Goal: Task Accomplishment & Management: Complete application form

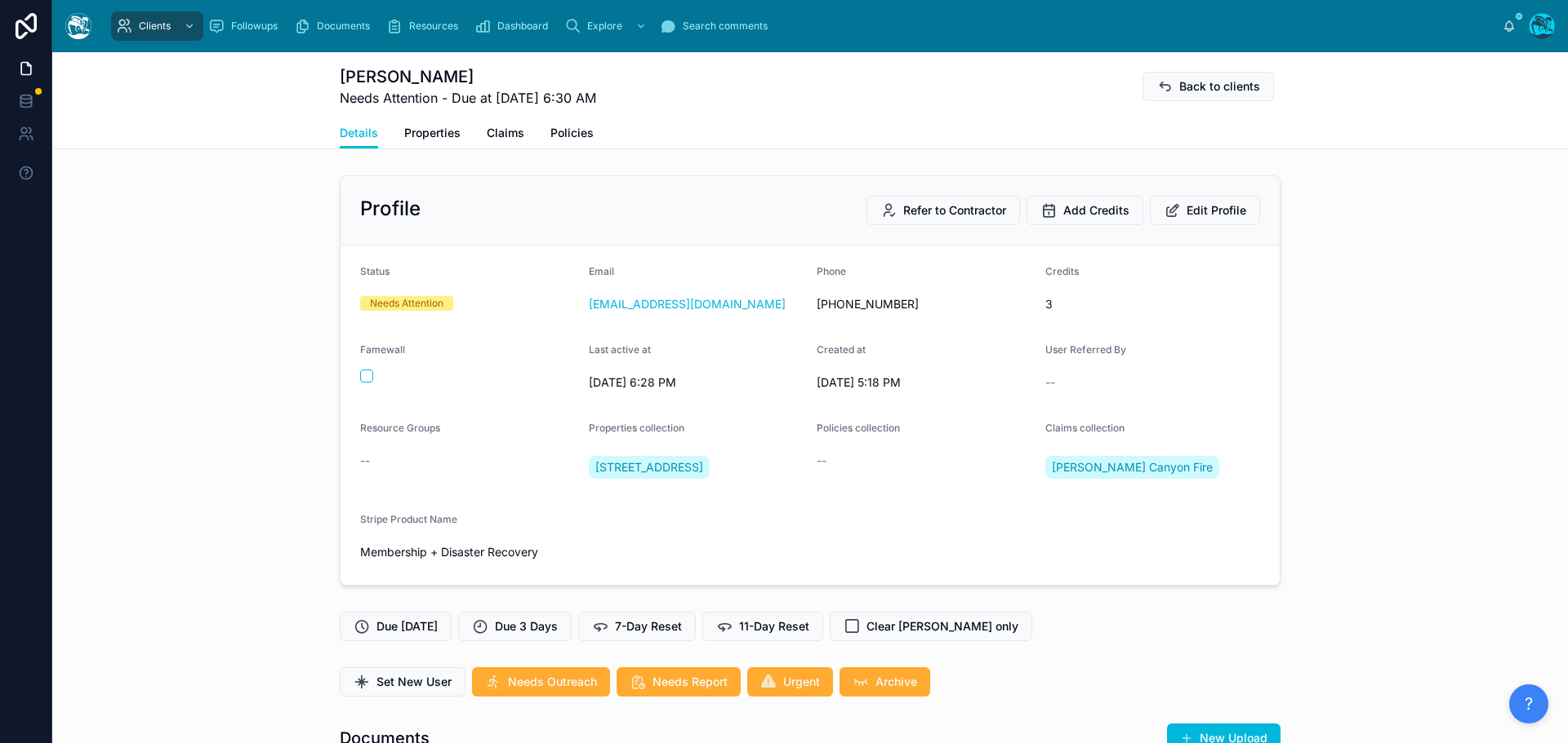
scroll to position [6699, 0]
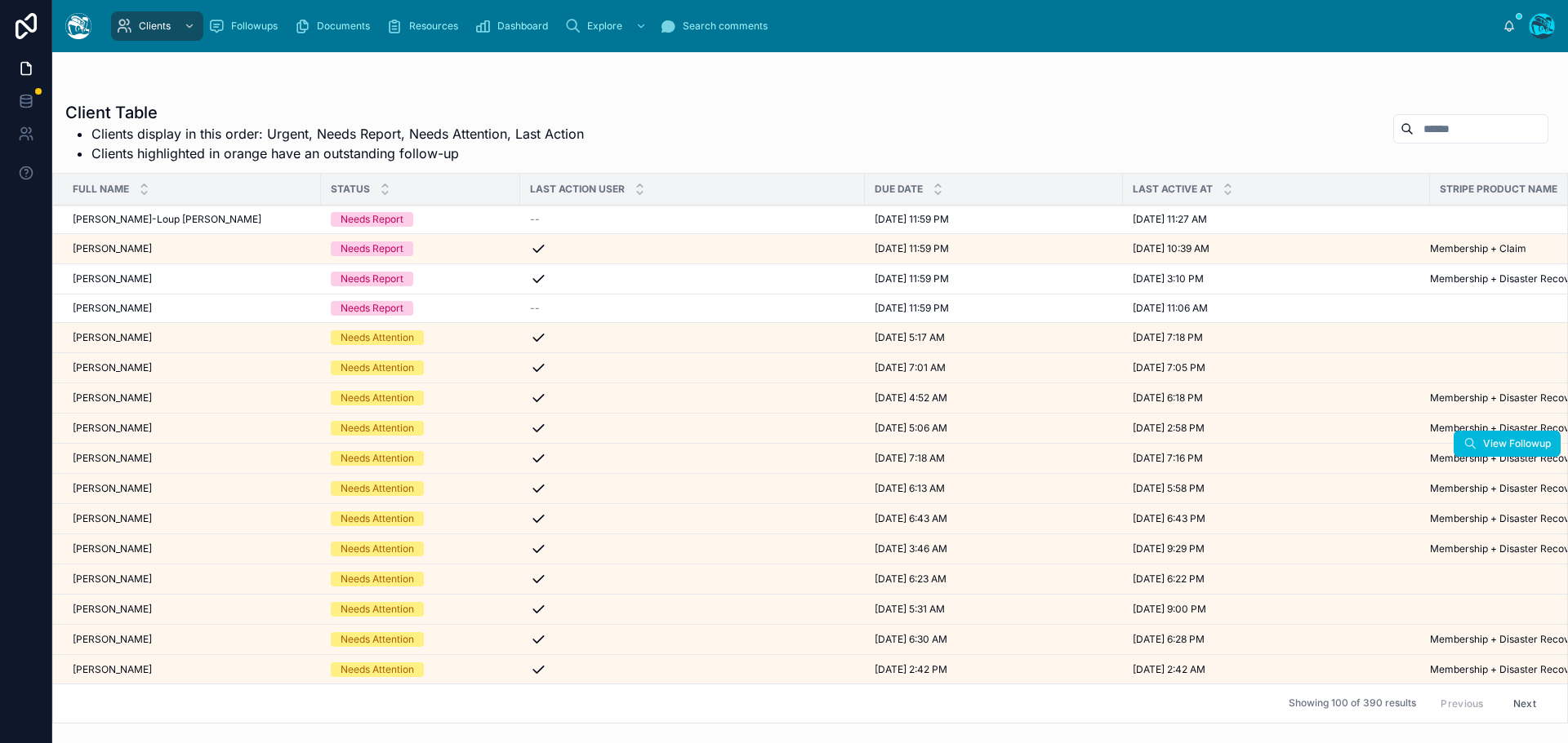
click at [131, 456] on span "[PERSON_NAME]" at bounding box center [112, 459] width 79 height 14
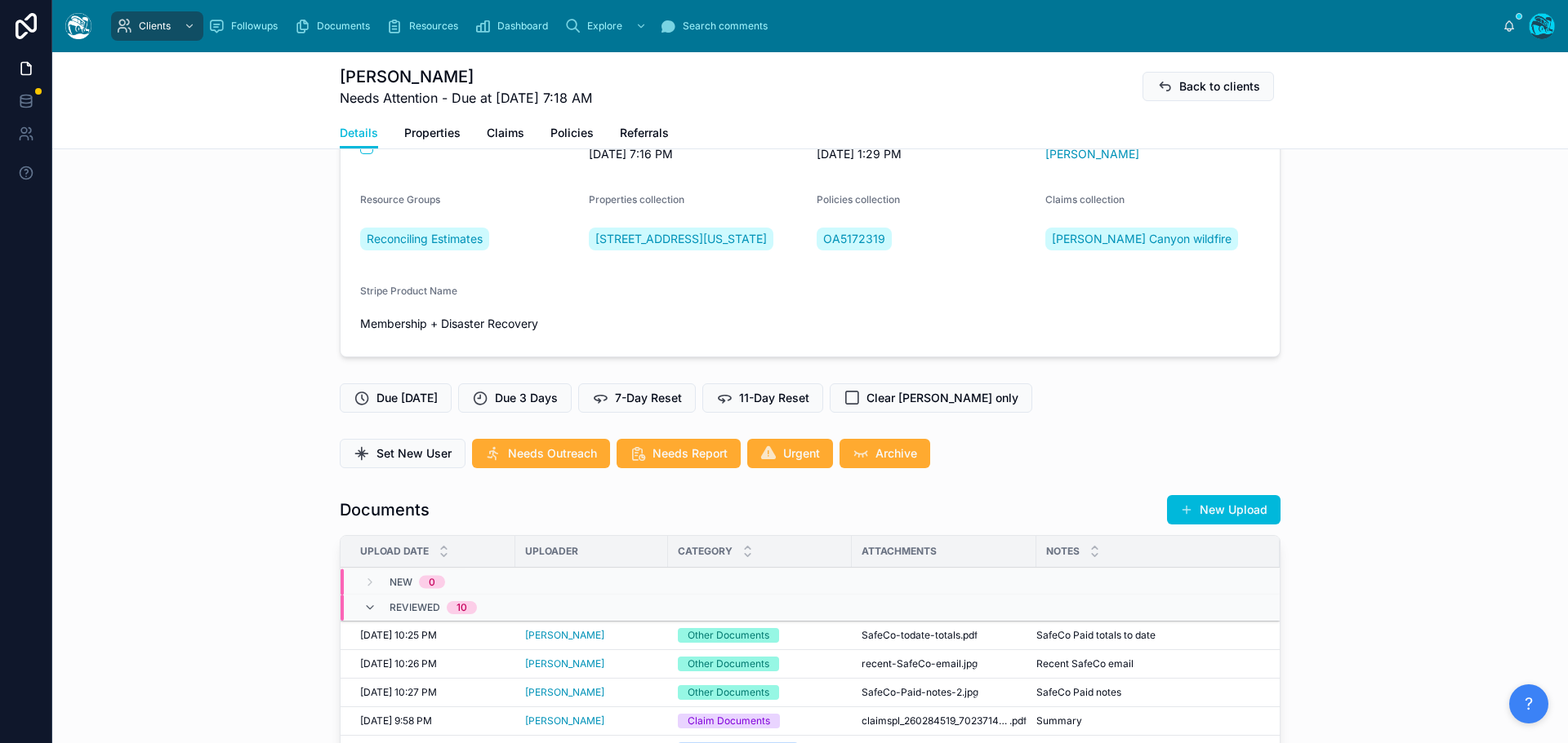
scroll to position [327, 0]
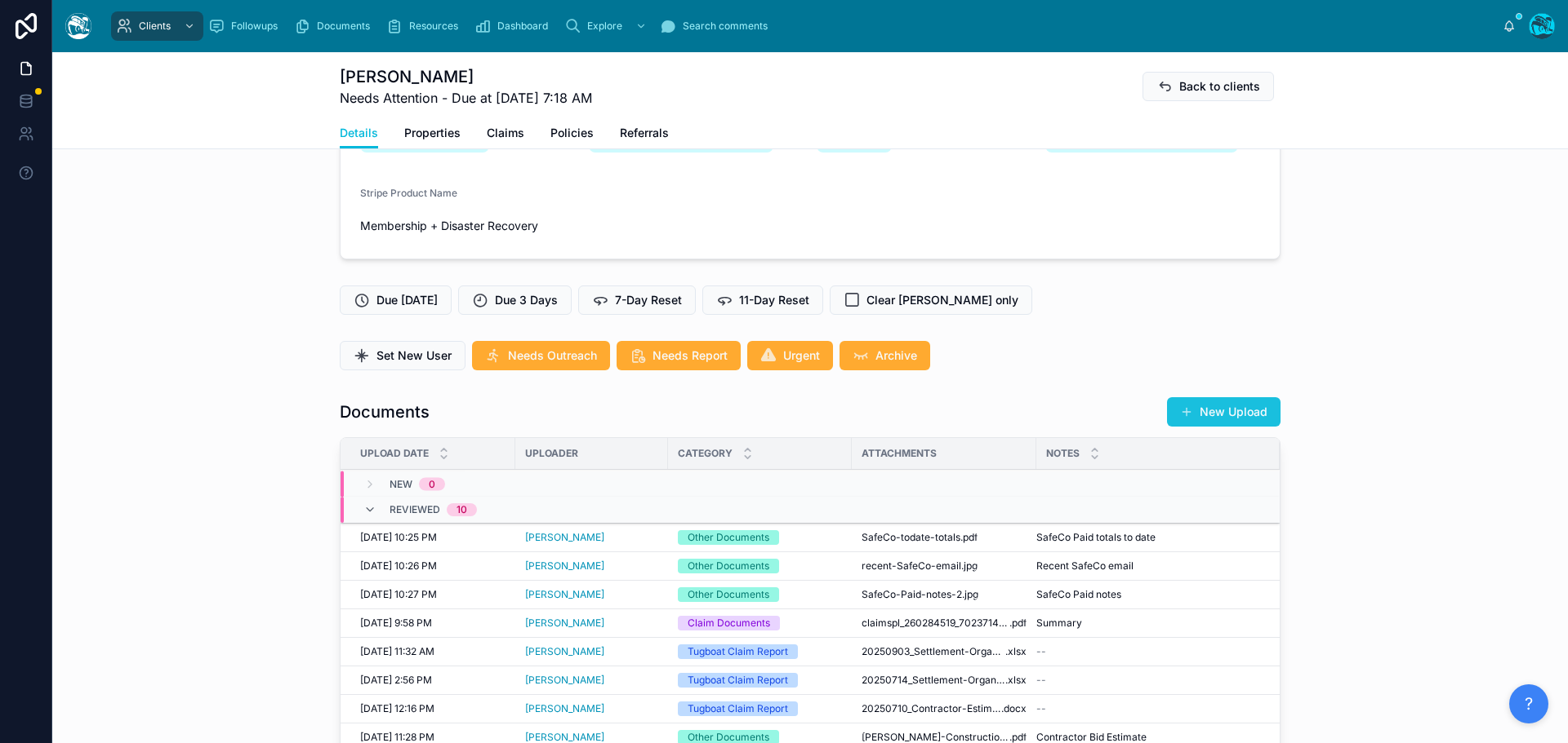
click at [1225, 427] on button "New Upload" at bounding box center [1223, 412] width 113 height 29
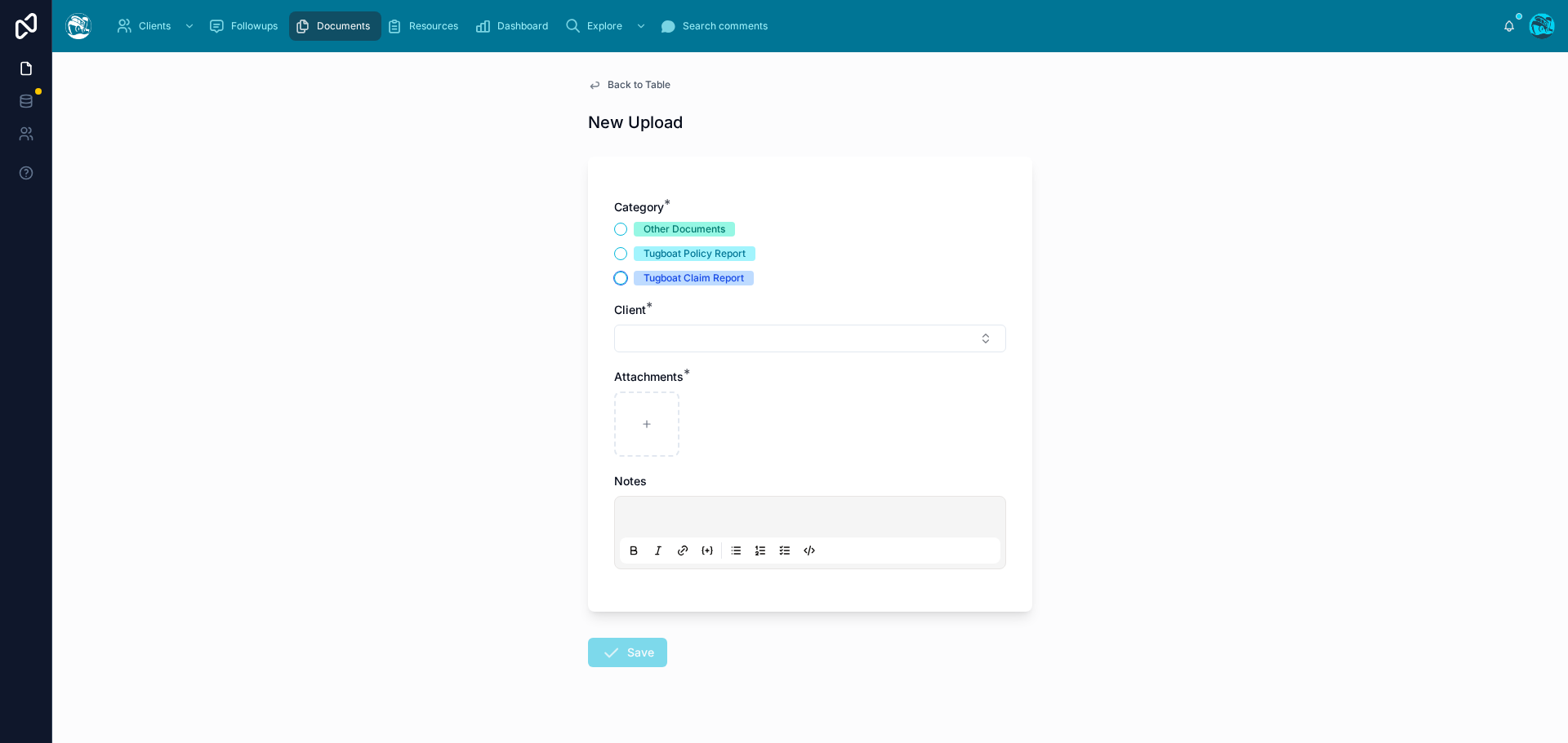
click at [614, 275] on button "Tugboat Claim Report" at bounding box center [621, 278] width 14 height 14
click at [633, 337] on button "Select Button" at bounding box center [809, 338] width 392 height 28
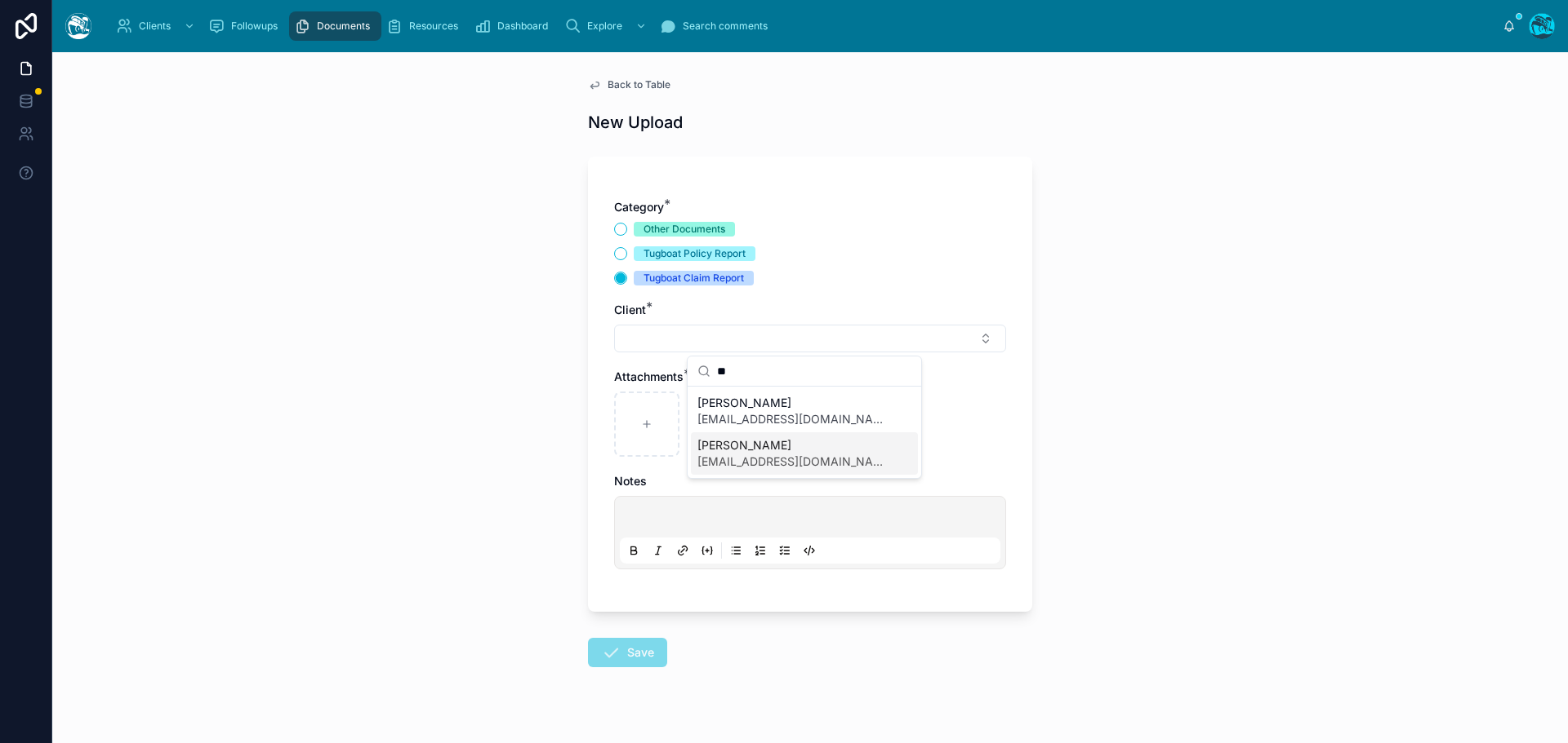
type input "**"
click at [717, 457] on span "[EMAIL_ADDRESS][DOMAIN_NAME]" at bounding box center [794, 462] width 194 height 16
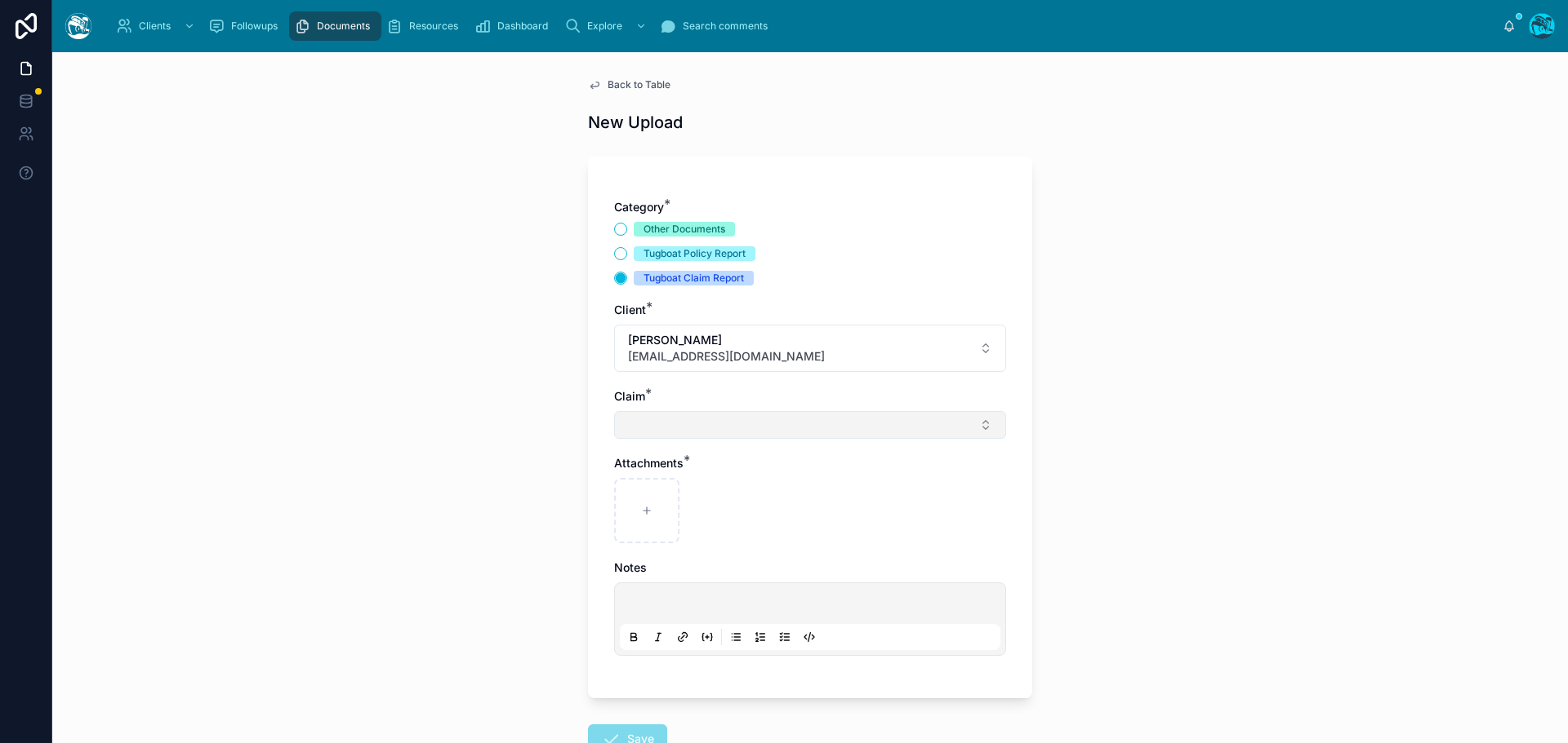
click at [660, 432] on button "Select Button" at bounding box center [809, 425] width 392 height 28
click at [724, 491] on span "[PERSON_NAME] Canyon wildfire" at bounding box center [787, 489] width 180 height 16
click at [651, 515] on div at bounding box center [647, 514] width 66 height 66
type input "**********"
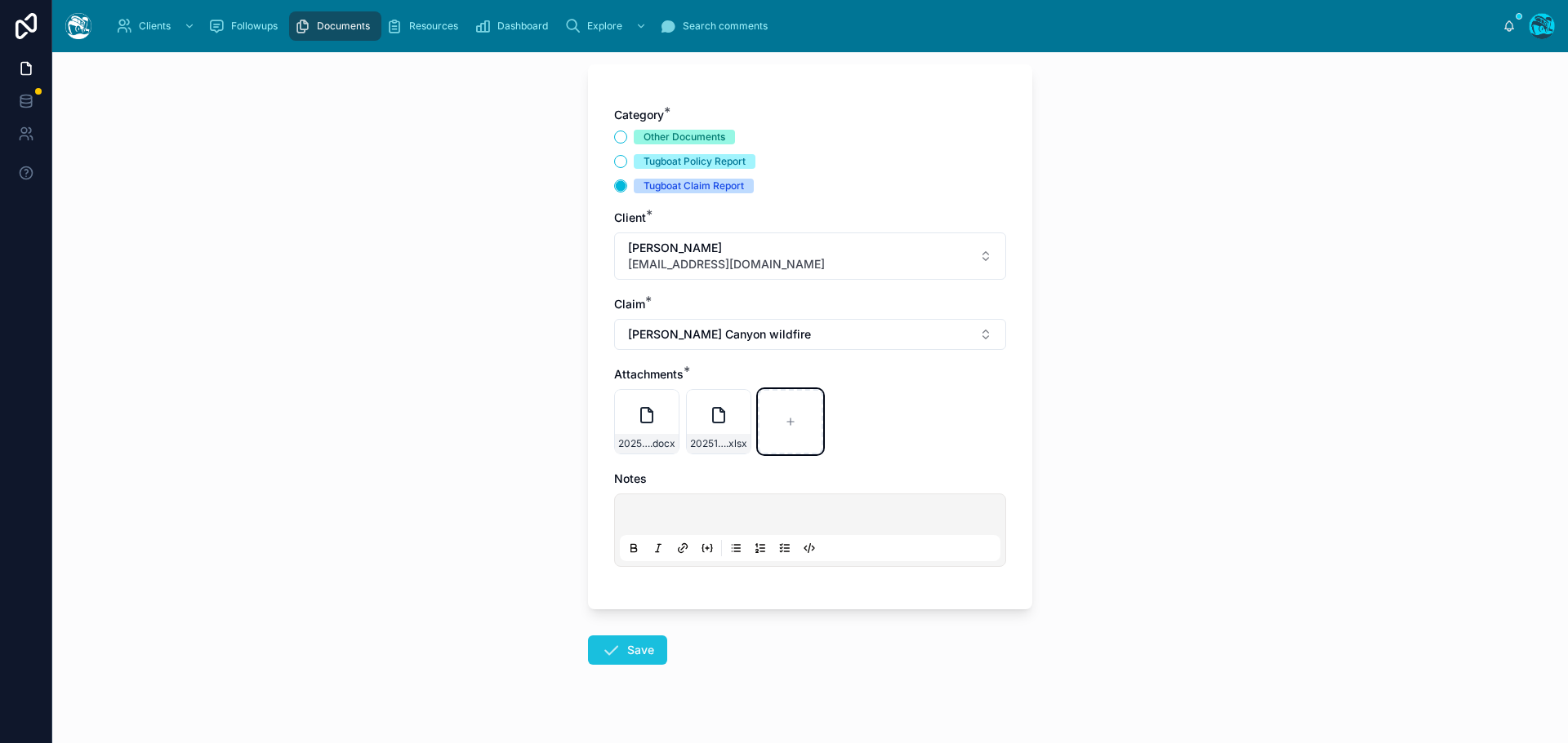
scroll to position [118, 0]
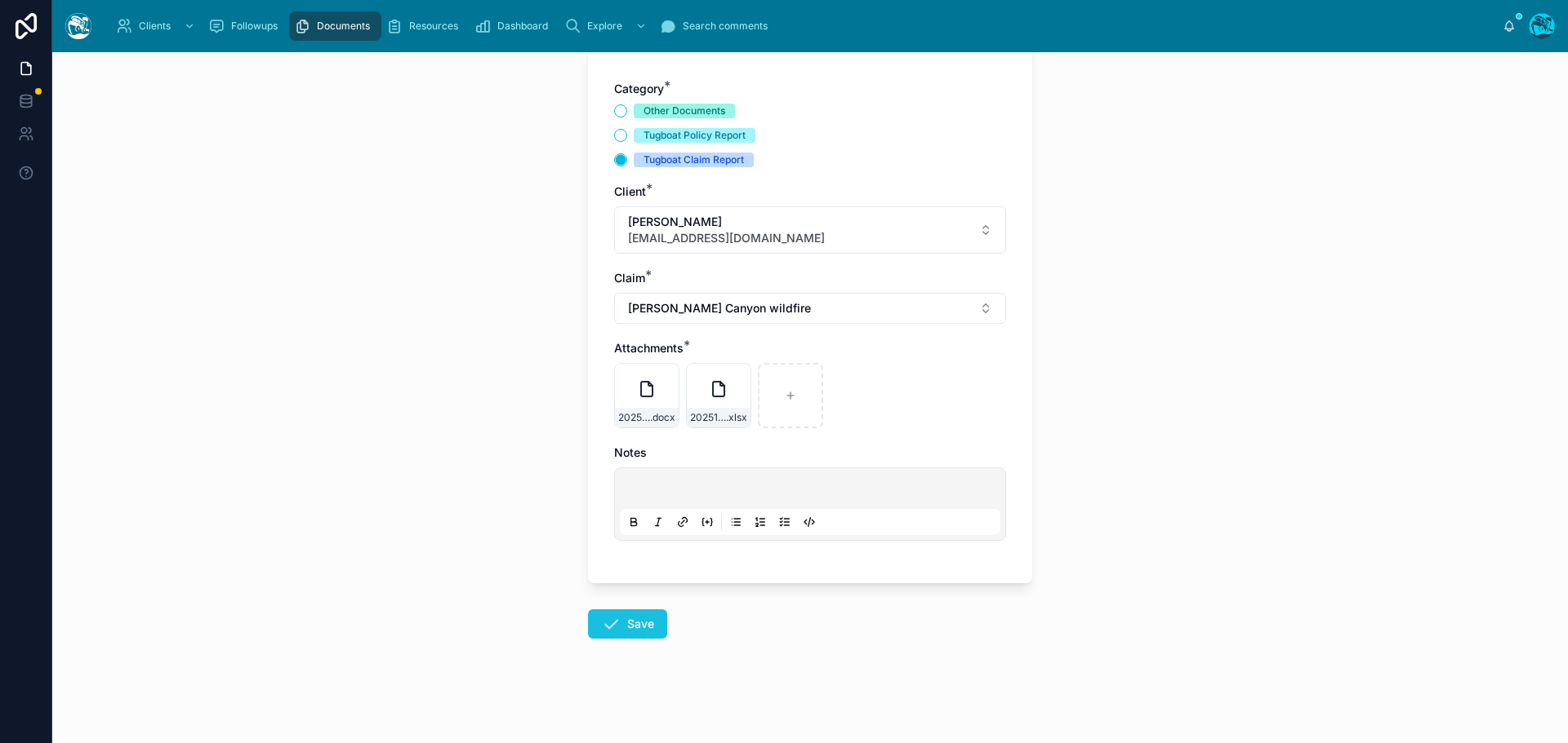
click at [612, 628] on icon at bounding box center [611, 624] width 19 height 19
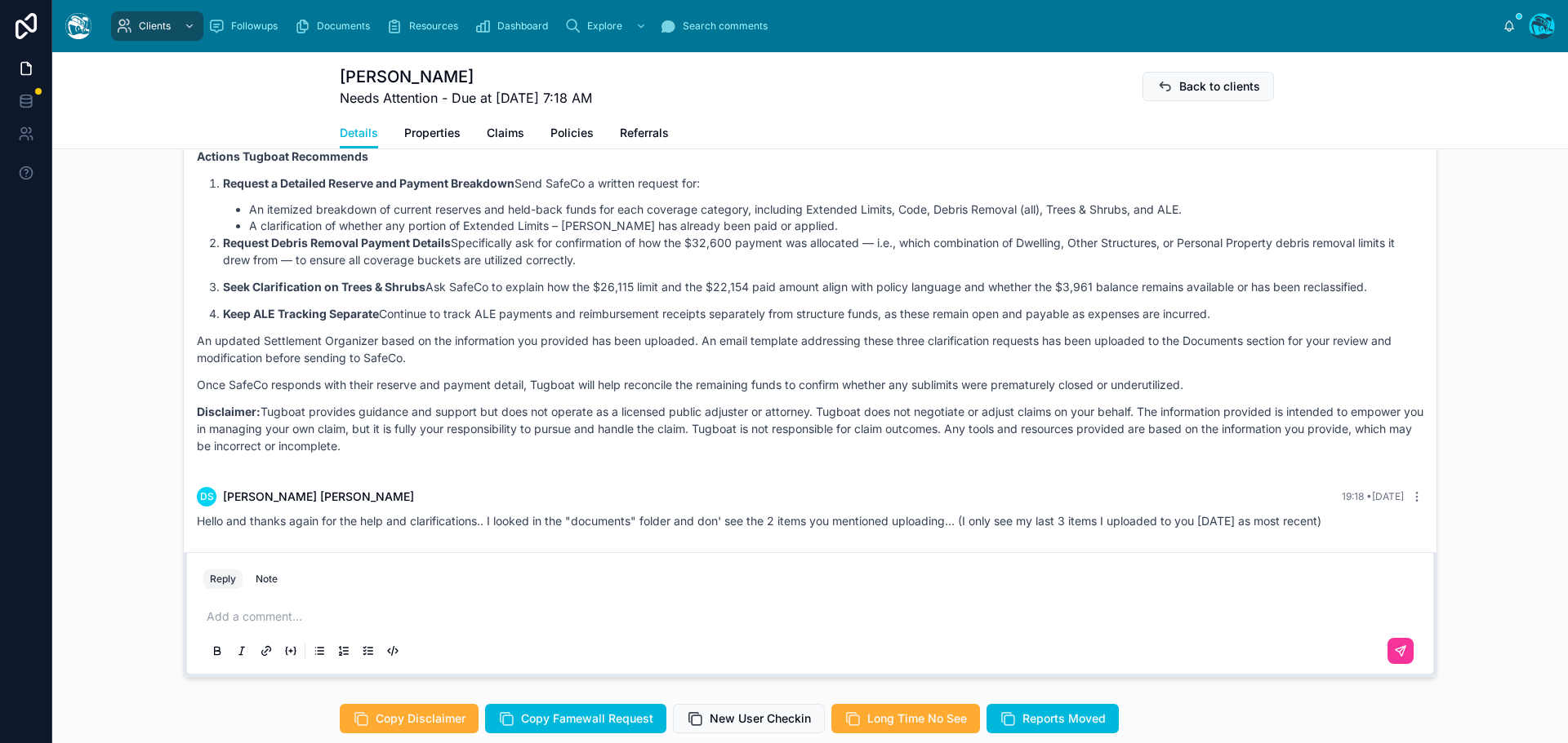
scroll to position [1305, 0]
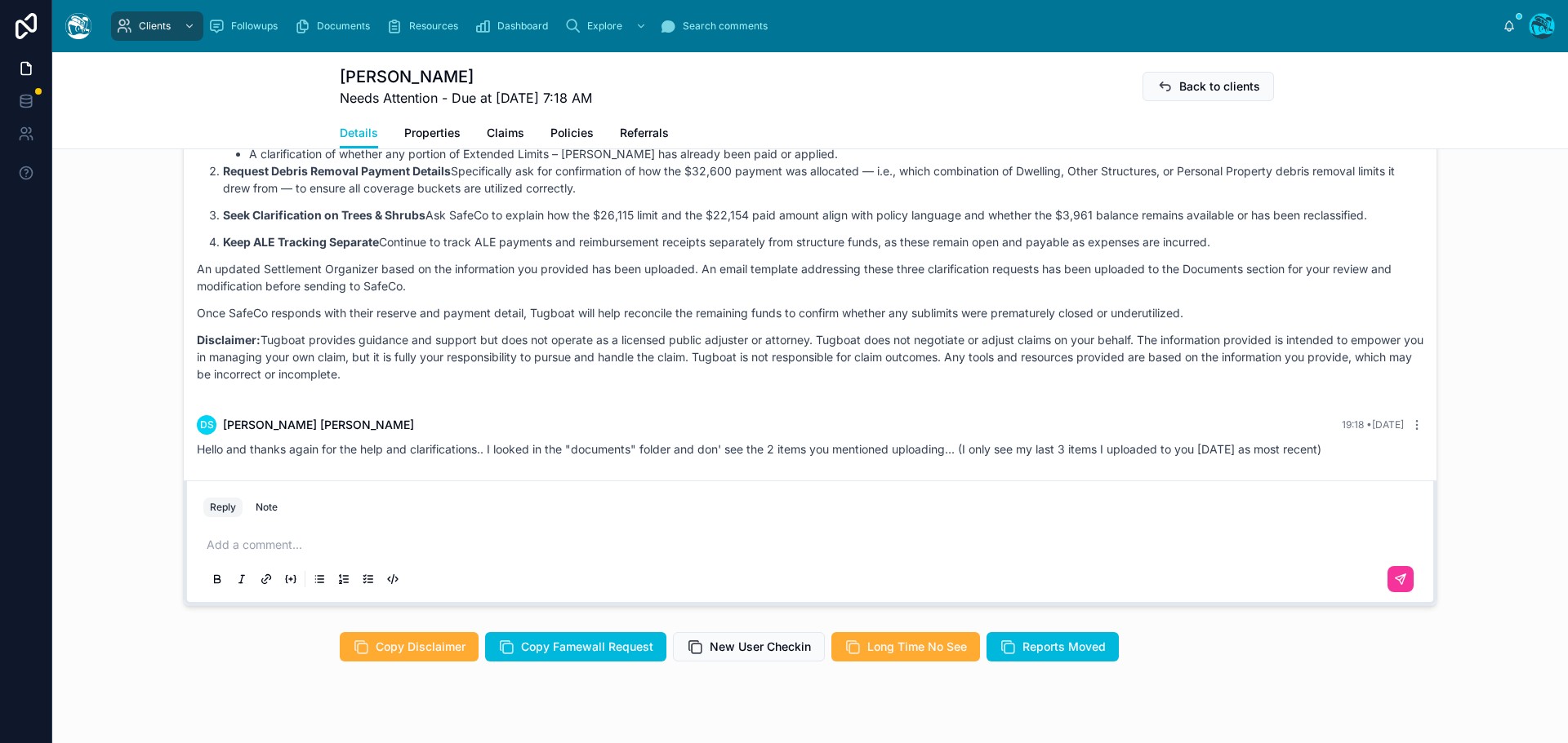
click at [274, 554] on p at bounding box center [813, 545] width 1213 height 16
click at [1396, 585] on icon at bounding box center [1401, 580] width 10 height 10
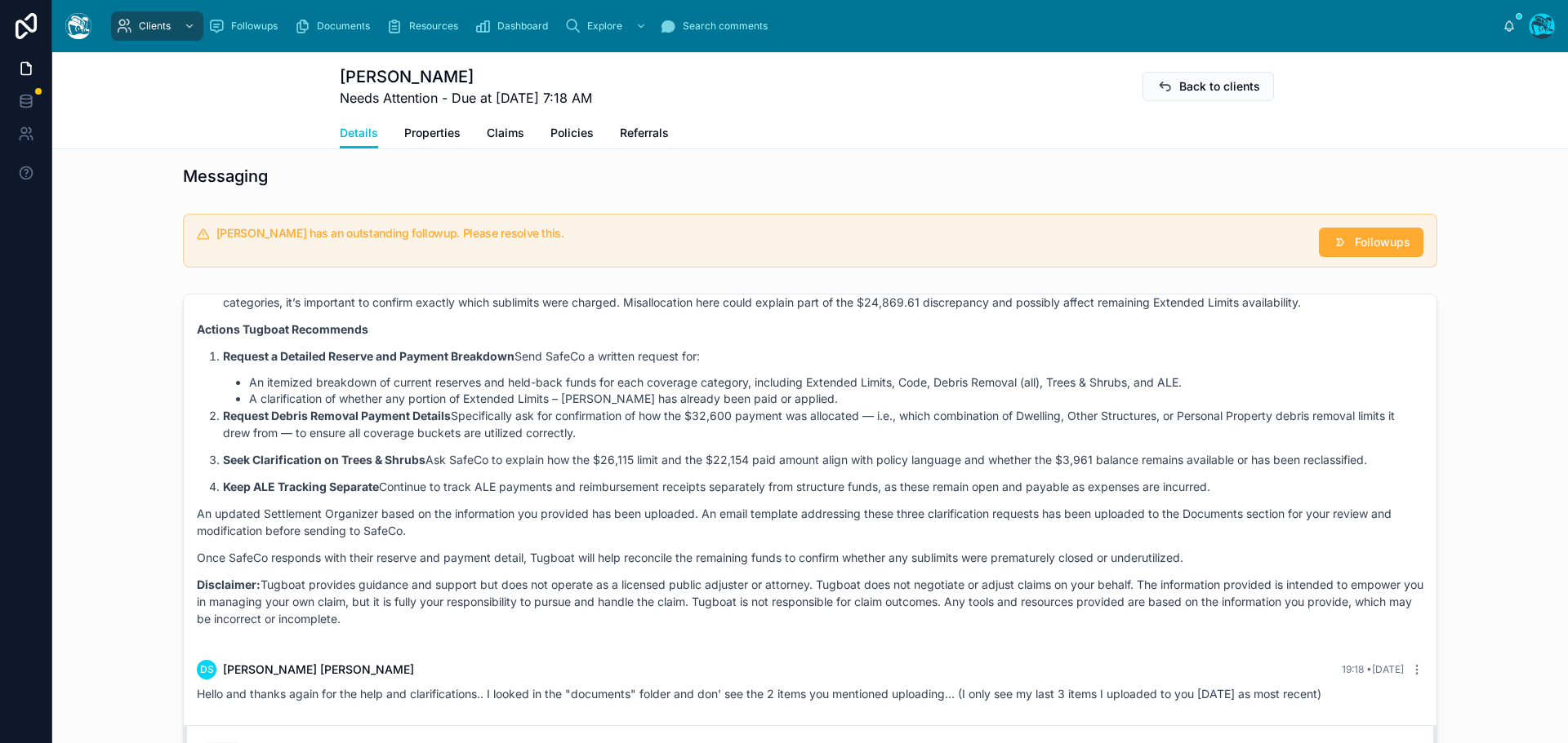
scroll to position [1130, 0]
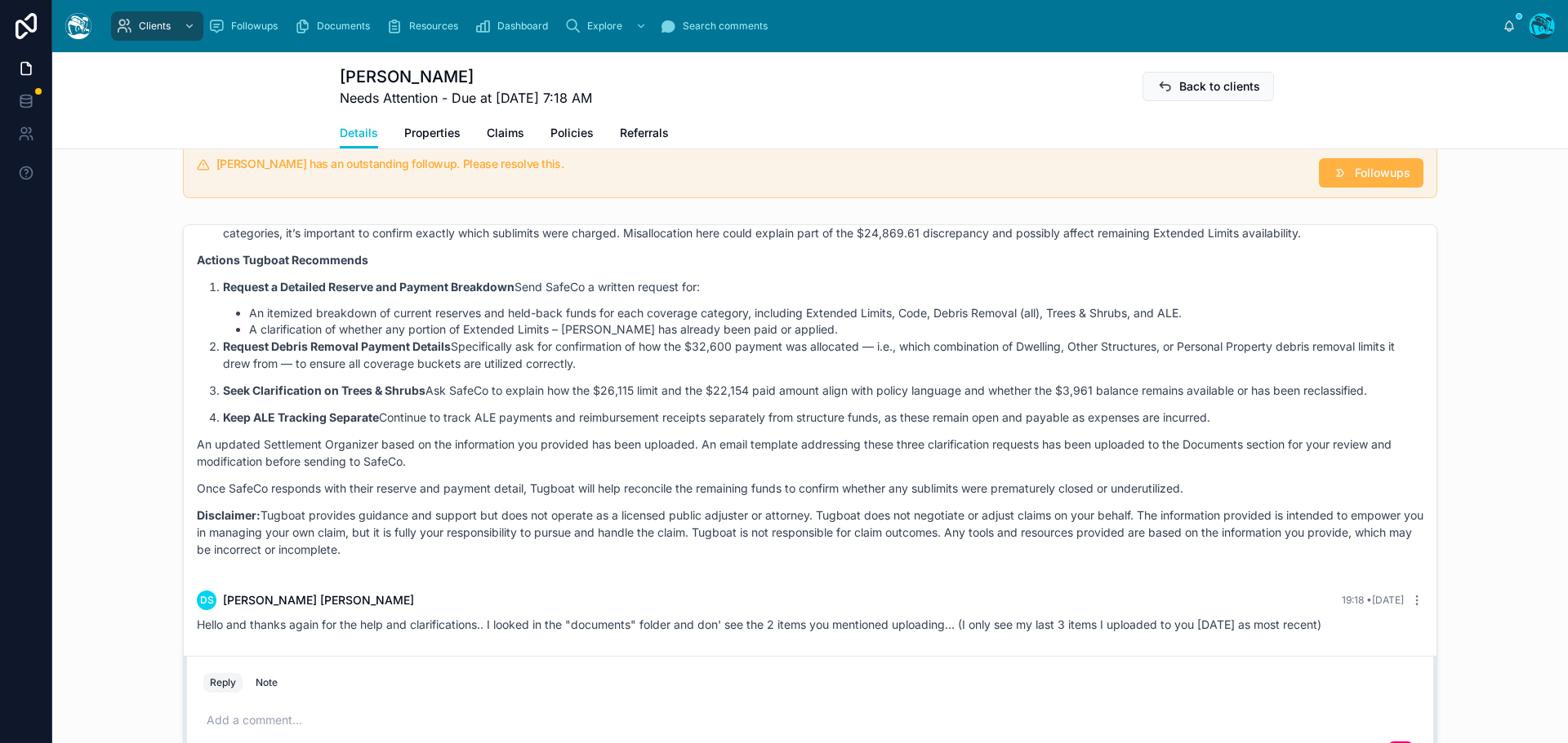
click at [1355, 182] on span "Followups" at bounding box center [1381, 173] width 55 height 16
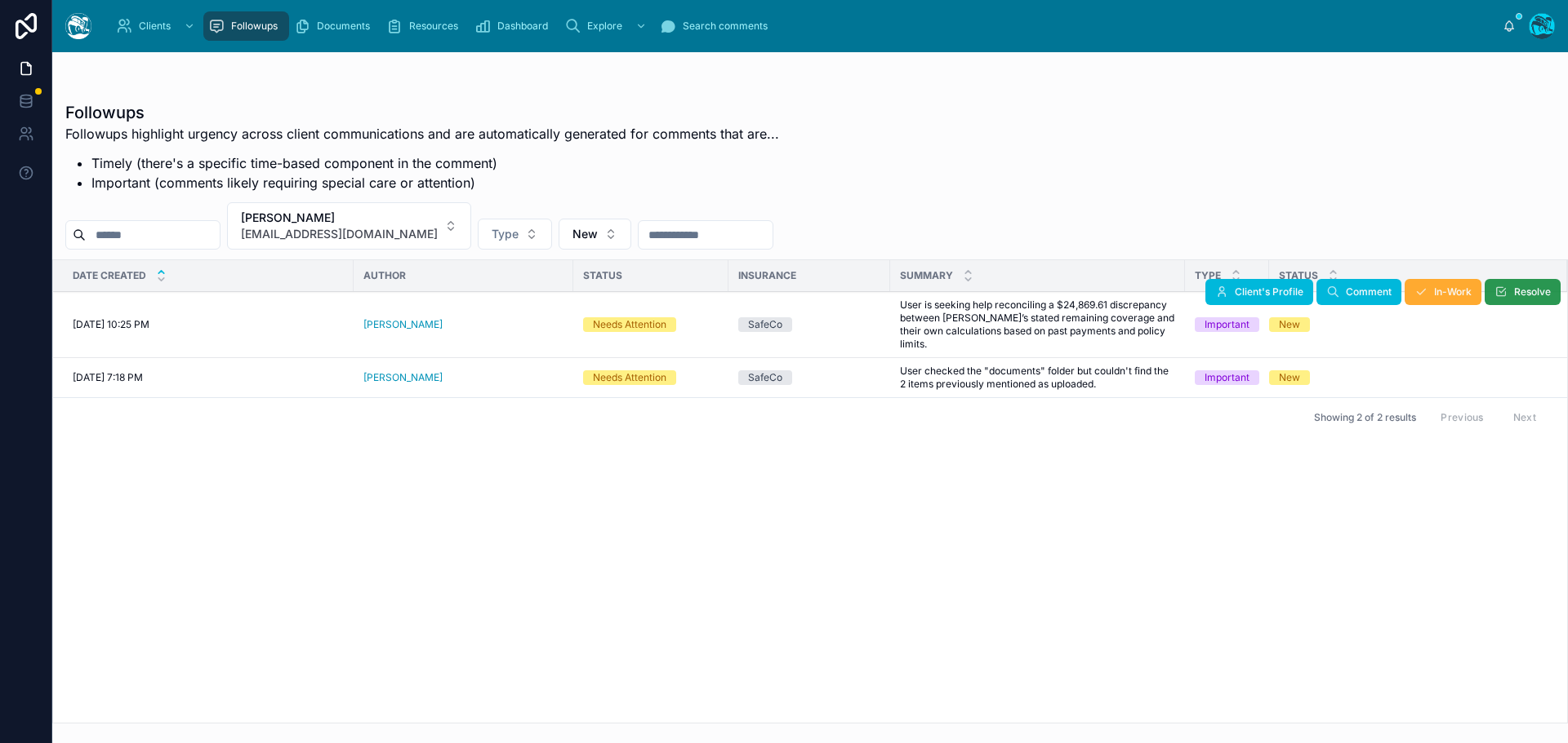
click at [1519, 294] on span "Resolve" at bounding box center [1532, 293] width 37 height 14
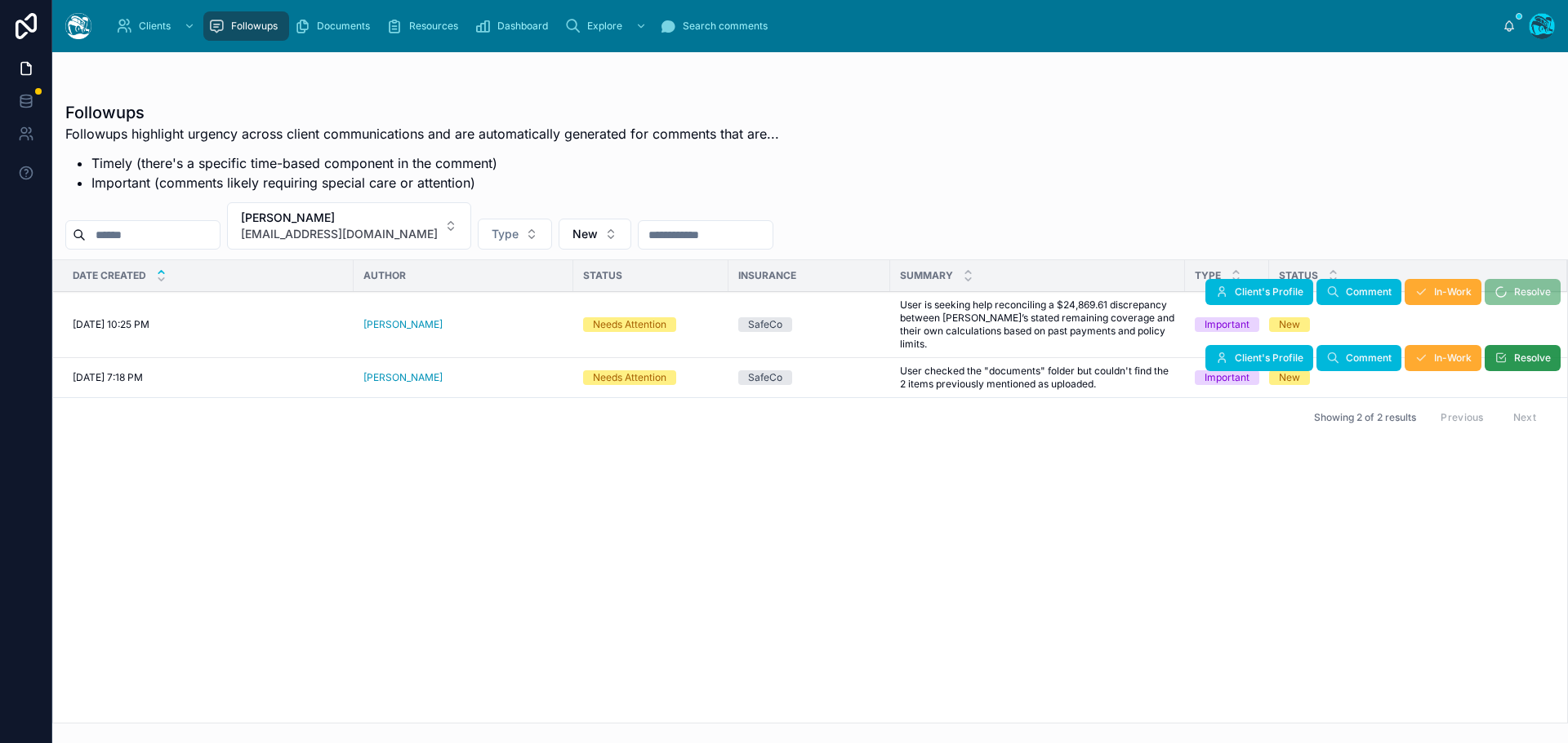
click at [1519, 352] on span "Resolve" at bounding box center [1532, 358] width 37 height 14
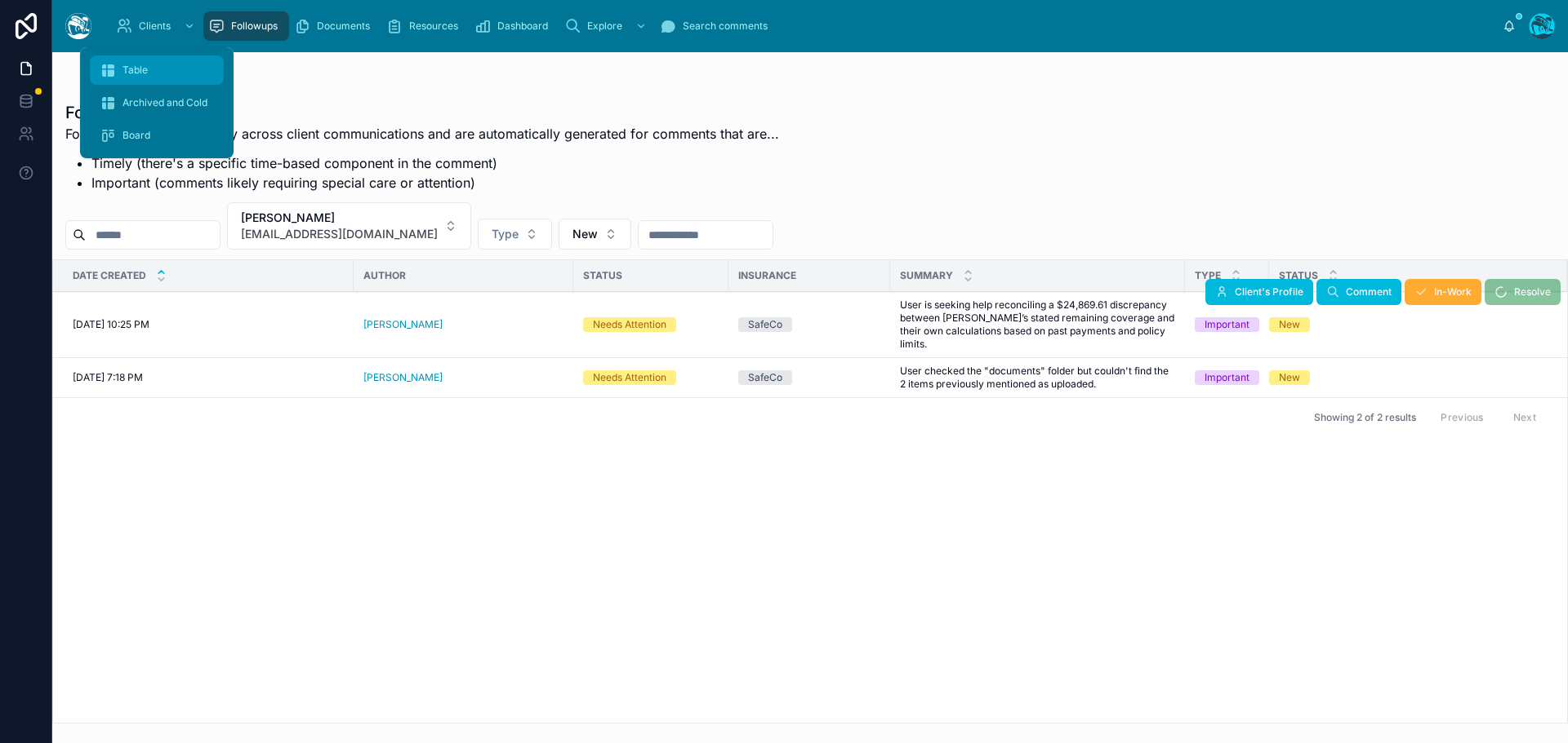
click at [145, 72] on span "Table" at bounding box center [135, 71] width 25 height 14
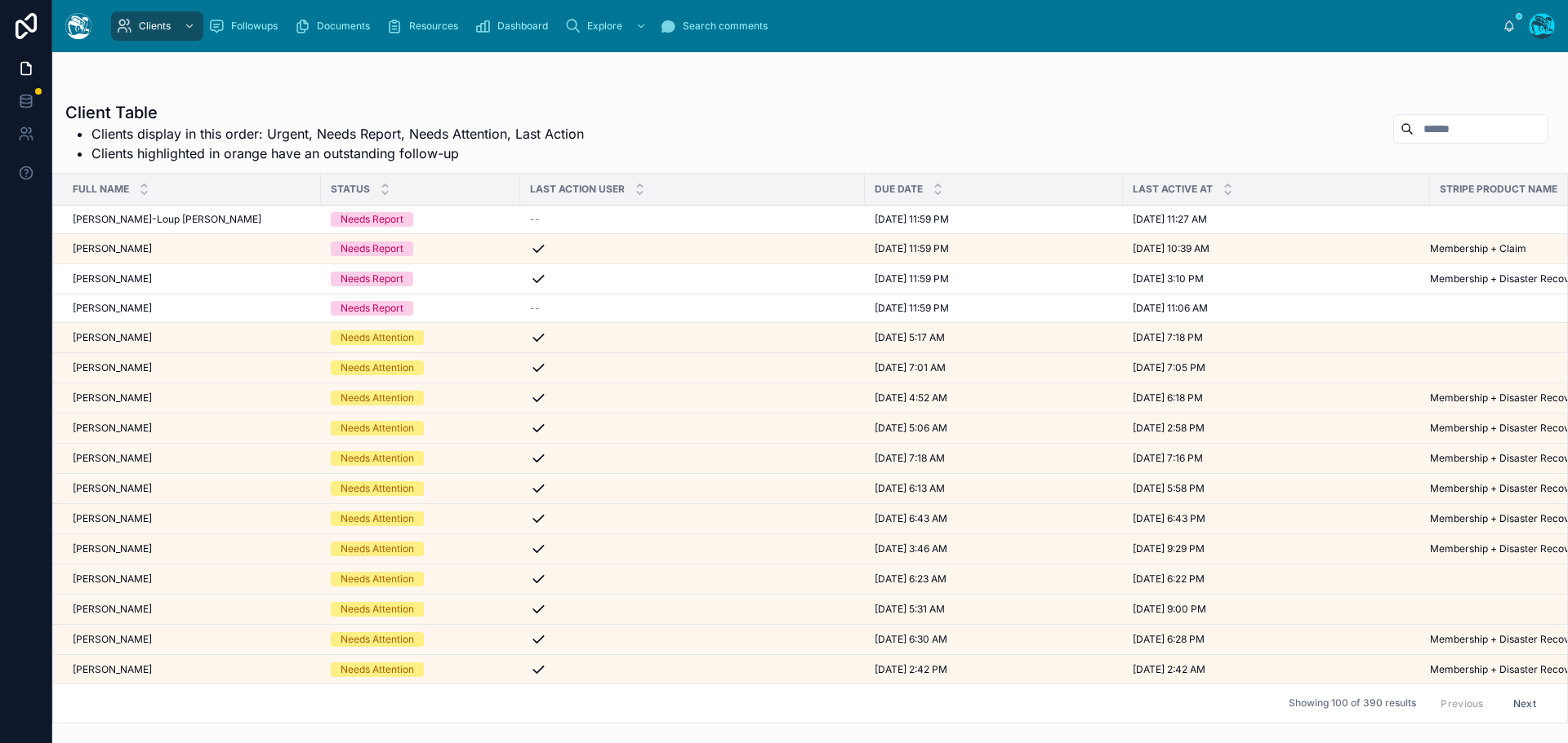
click at [1427, 128] on input "text" at bounding box center [1480, 129] width 134 height 23
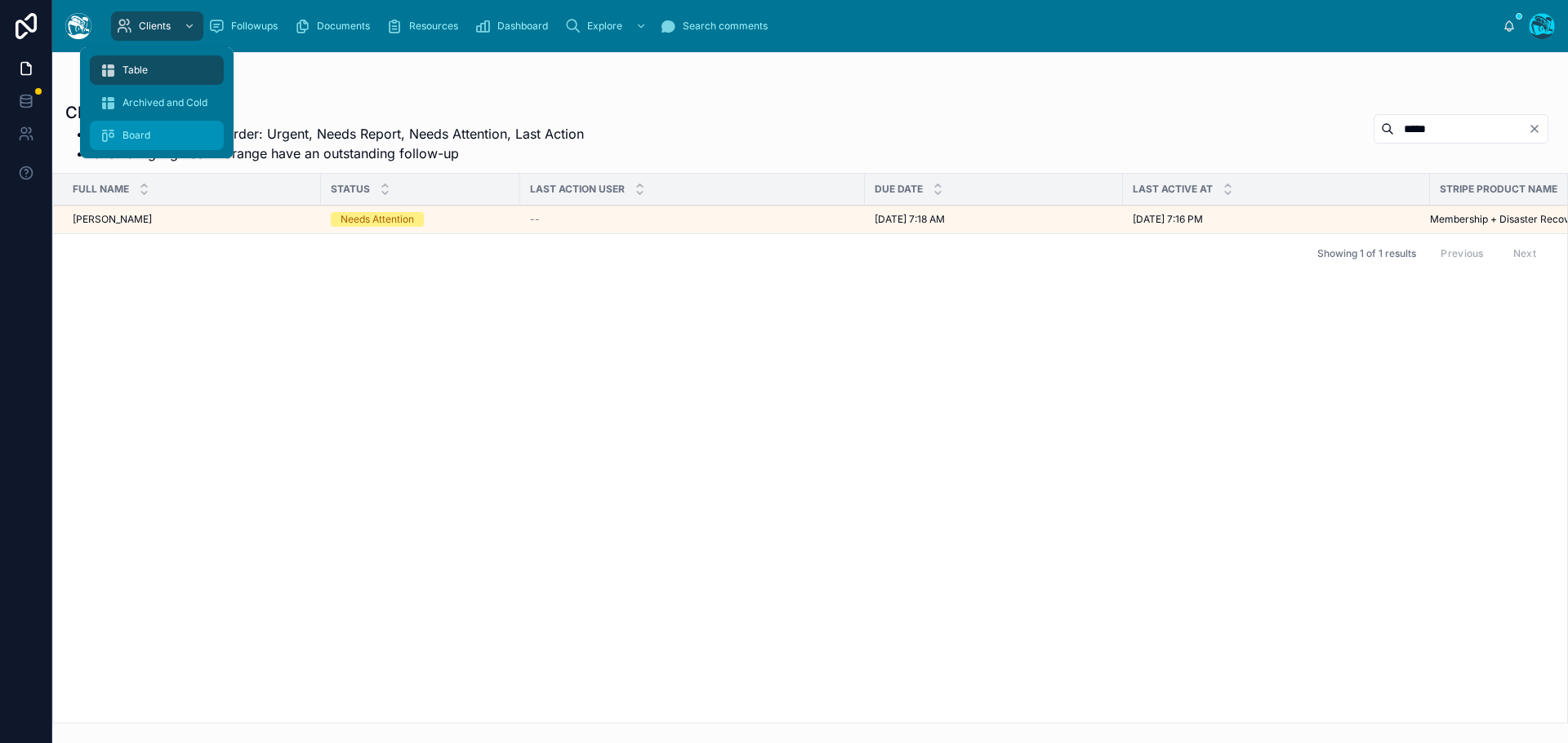
type input "*****"
click at [125, 134] on span "Board" at bounding box center [136, 135] width 28 height 14
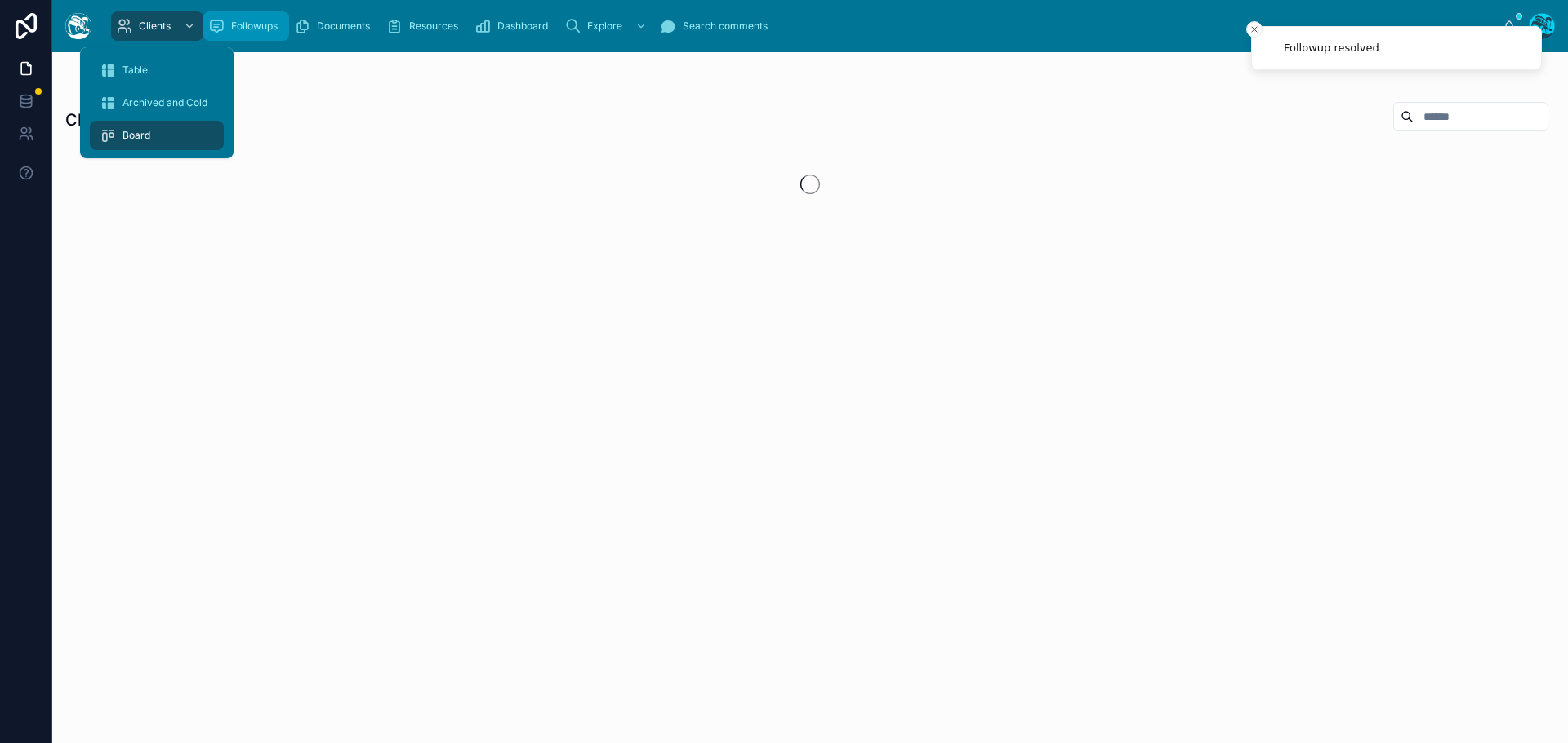
click at [238, 23] on span "Followups" at bounding box center [254, 26] width 46 height 14
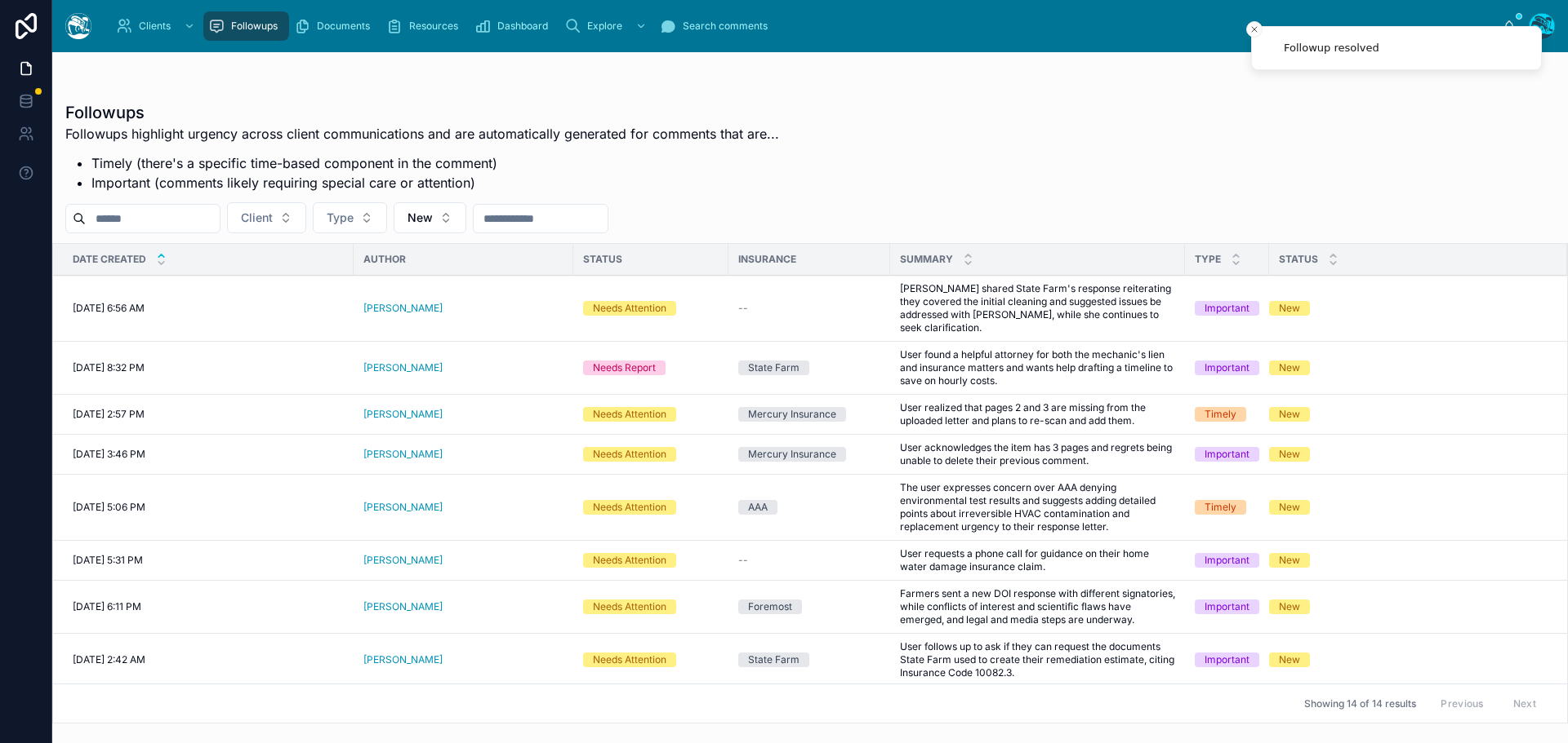
click at [132, 216] on input "text" at bounding box center [153, 219] width 134 height 23
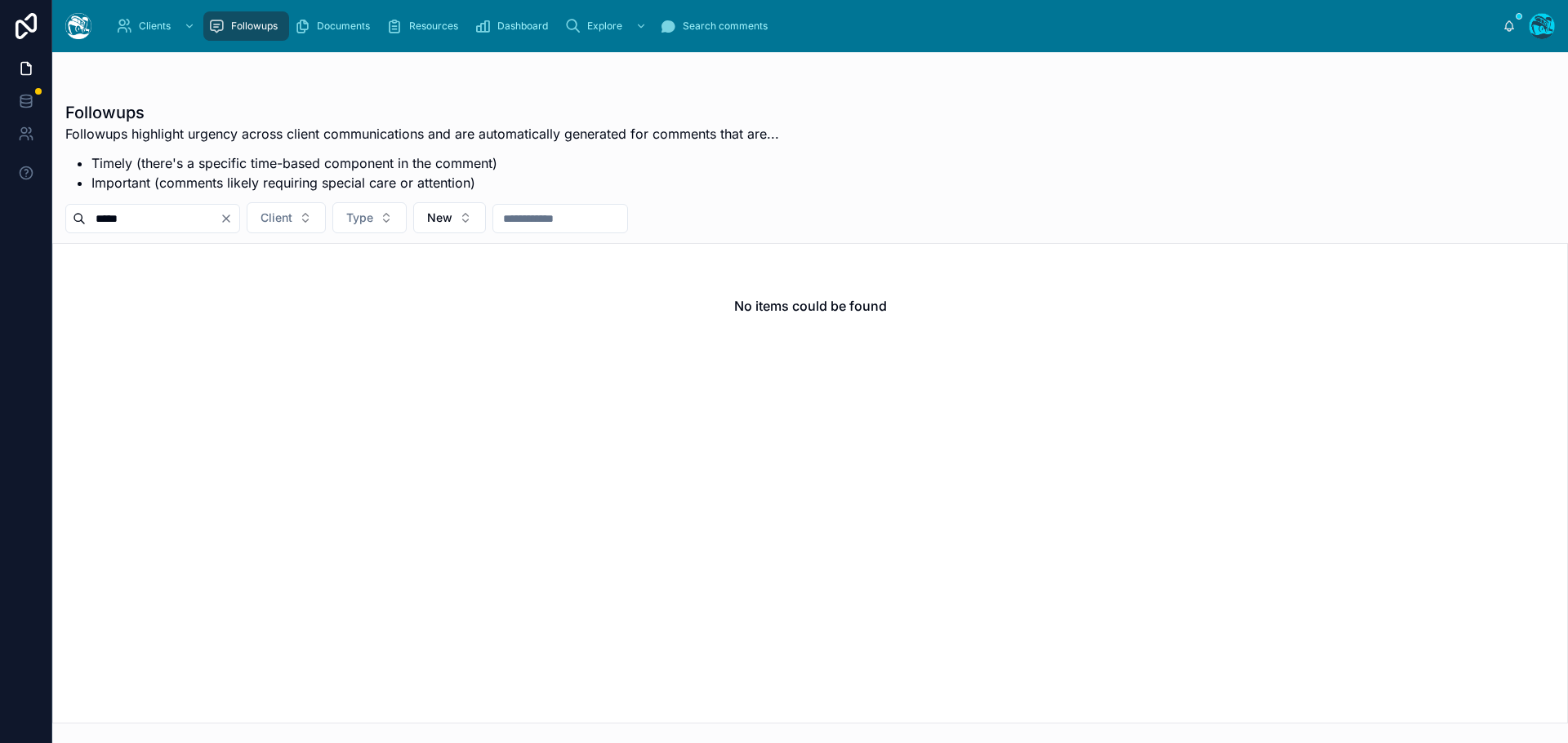
type input "*****"
click at [233, 220] on icon "Clear" at bounding box center [226, 219] width 14 height 14
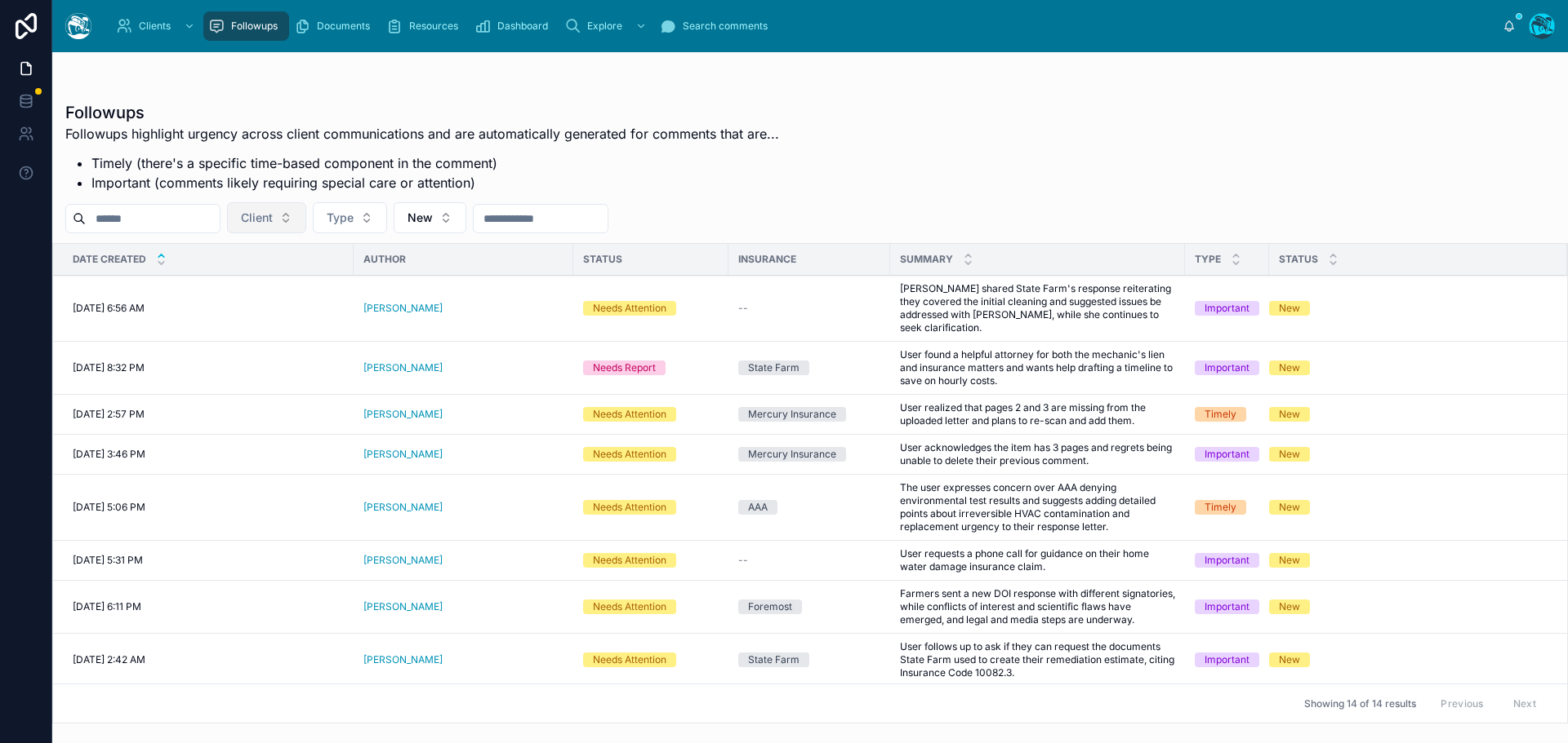
click at [306, 217] on button "Client" at bounding box center [267, 217] width 79 height 31
type input "*****"
click at [387, 218] on button "Type" at bounding box center [350, 217] width 74 height 31
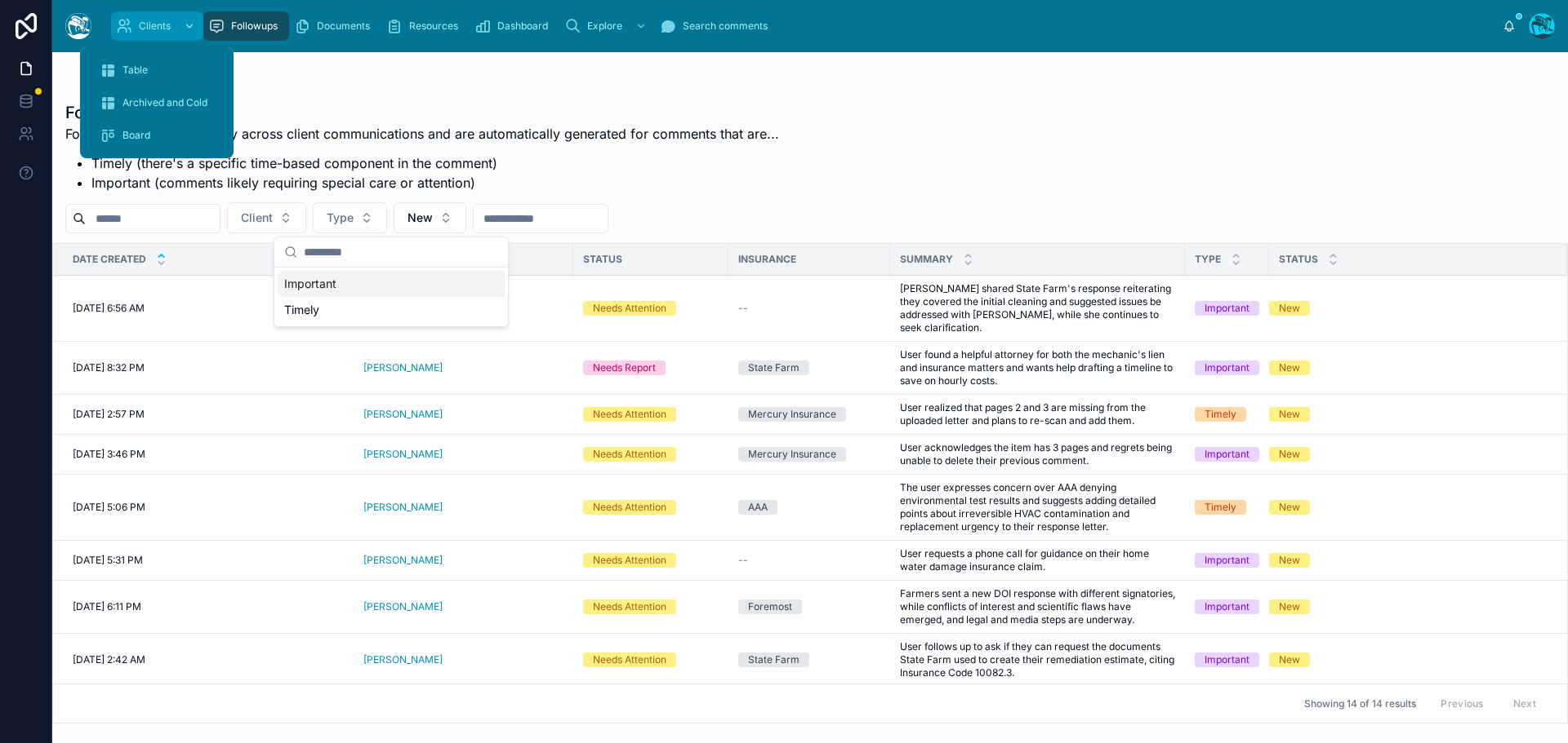
click at [155, 28] on span "Clients" at bounding box center [155, 26] width 32 height 14
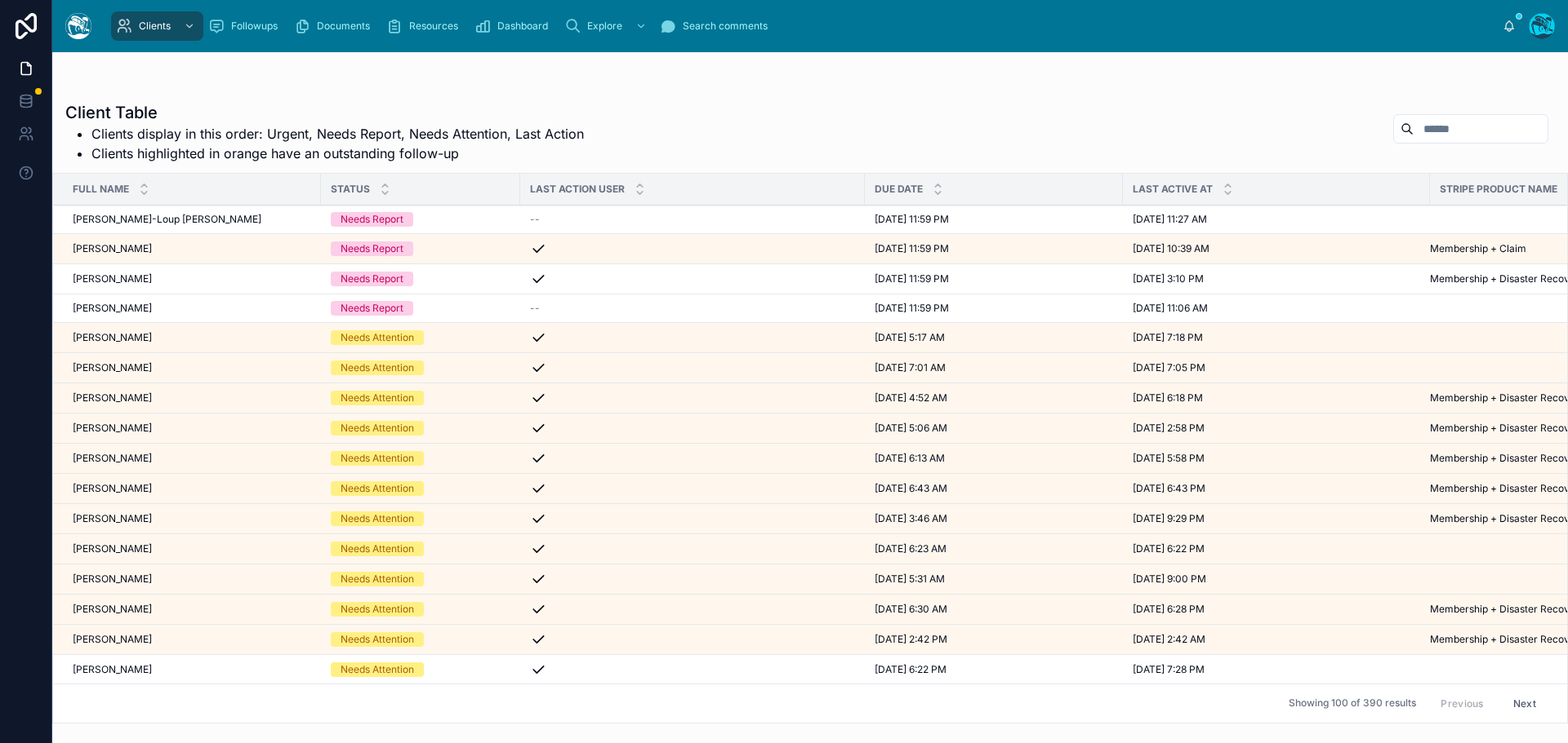
click at [1416, 134] on input "text" at bounding box center [1480, 129] width 134 height 23
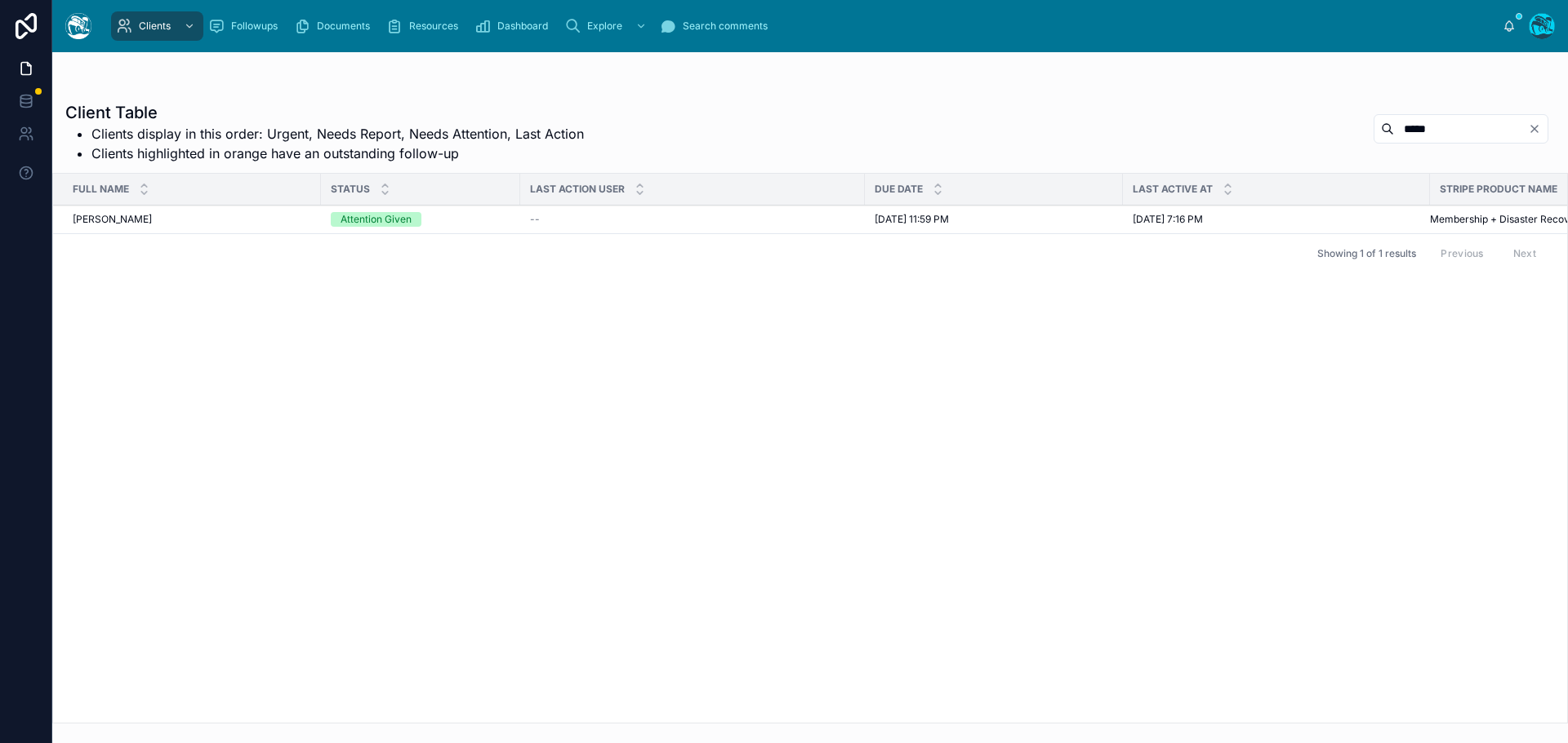
type input "*****"
click at [219, 223] on div "[PERSON_NAME] [PERSON_NAME]" at bounding box center [191, 219] width 239 height 14
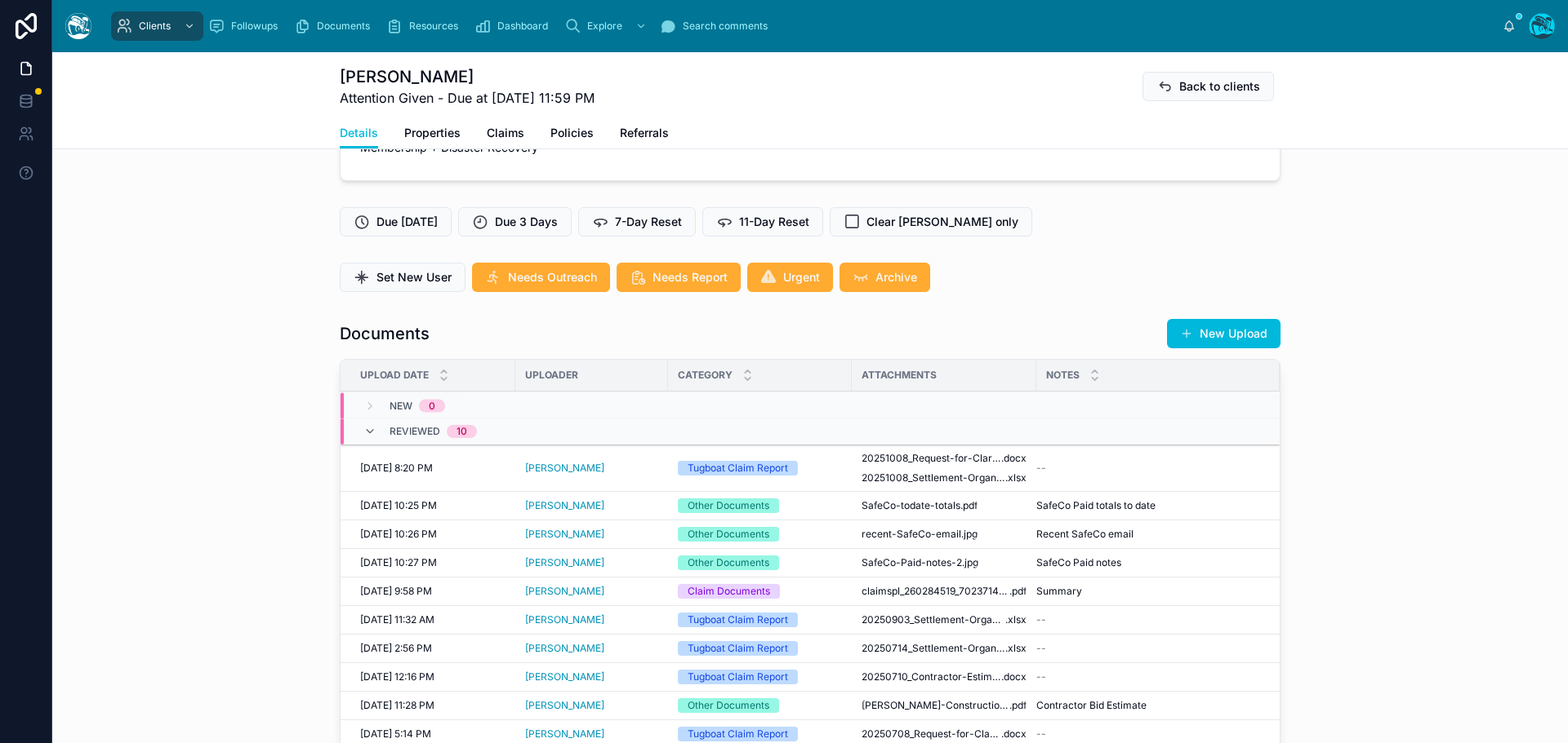
scroll to position [408, 0]
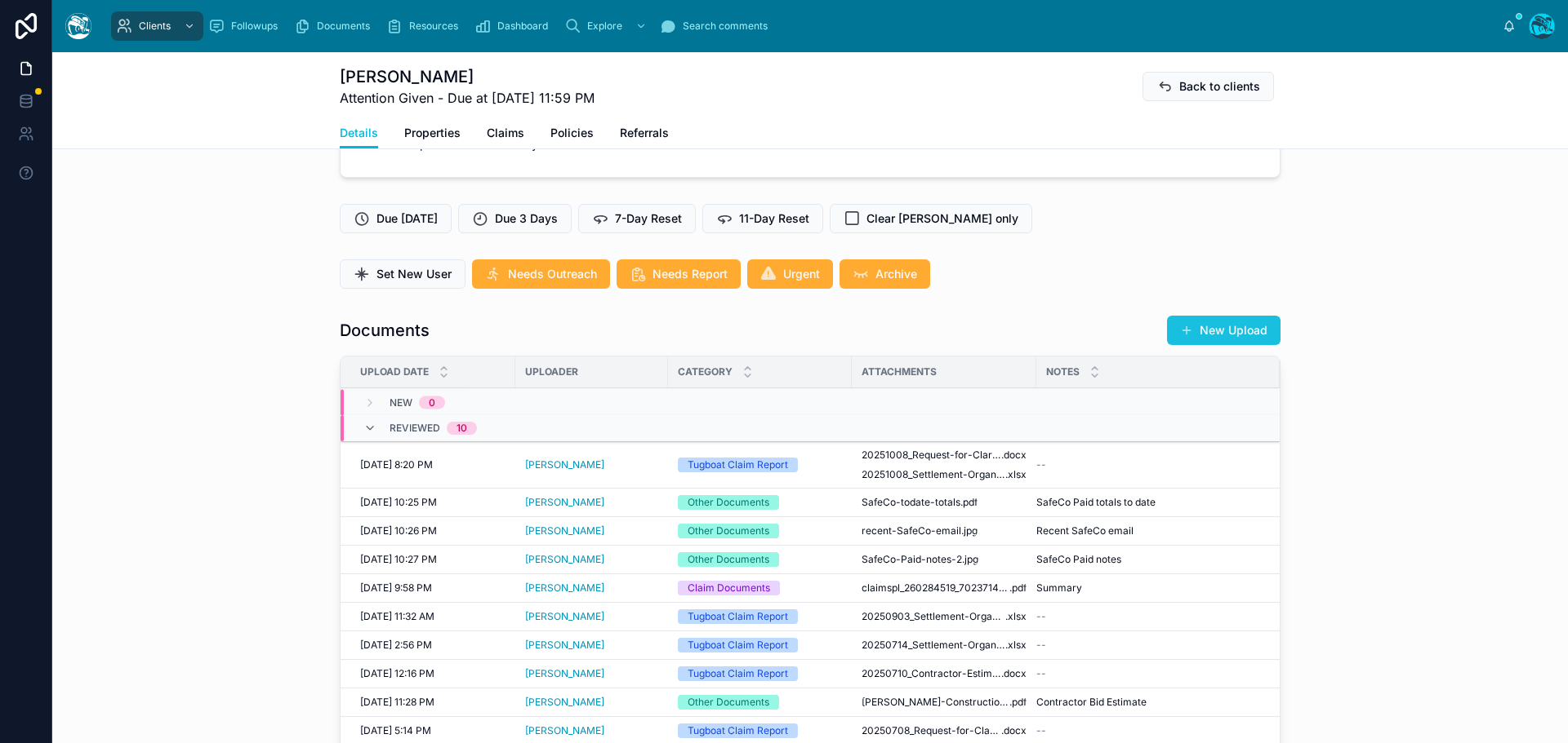
click at [1221, 345] on button "New Upload" at bounding box center [1223, 330] width 113 height 29
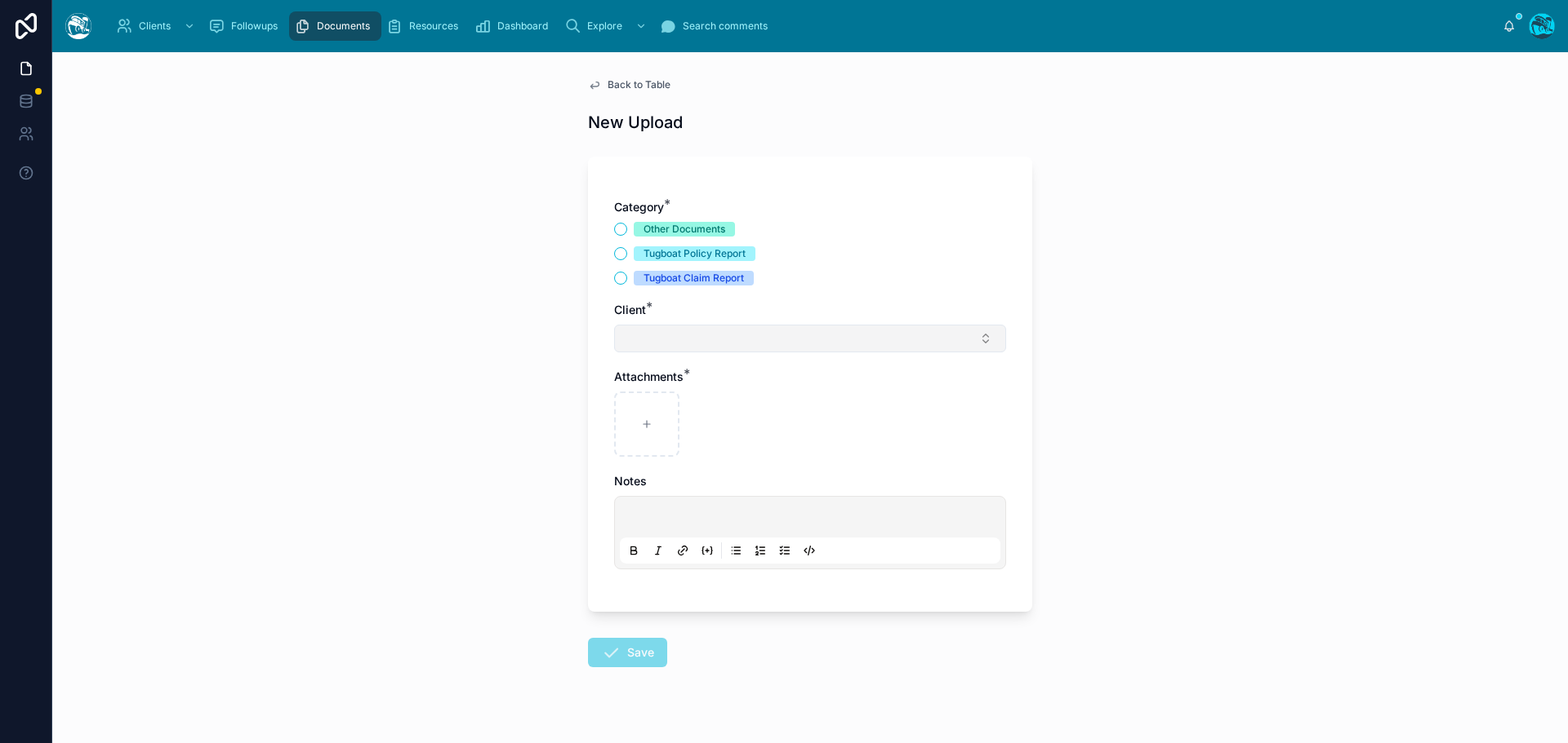
click at [651, 338] on button "Select Button" at bounding box center [809, 338] width 392 height 28
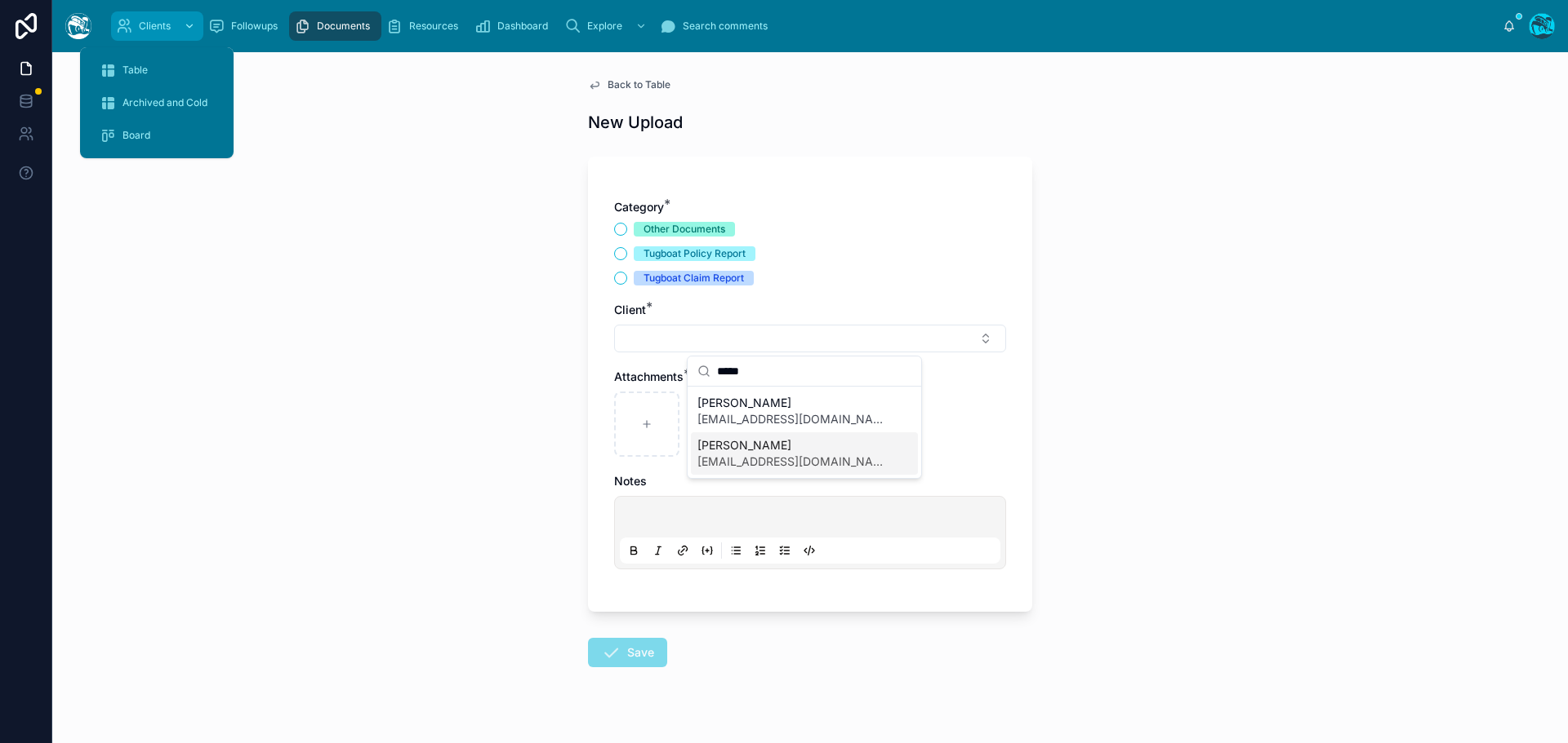
type input "*****"
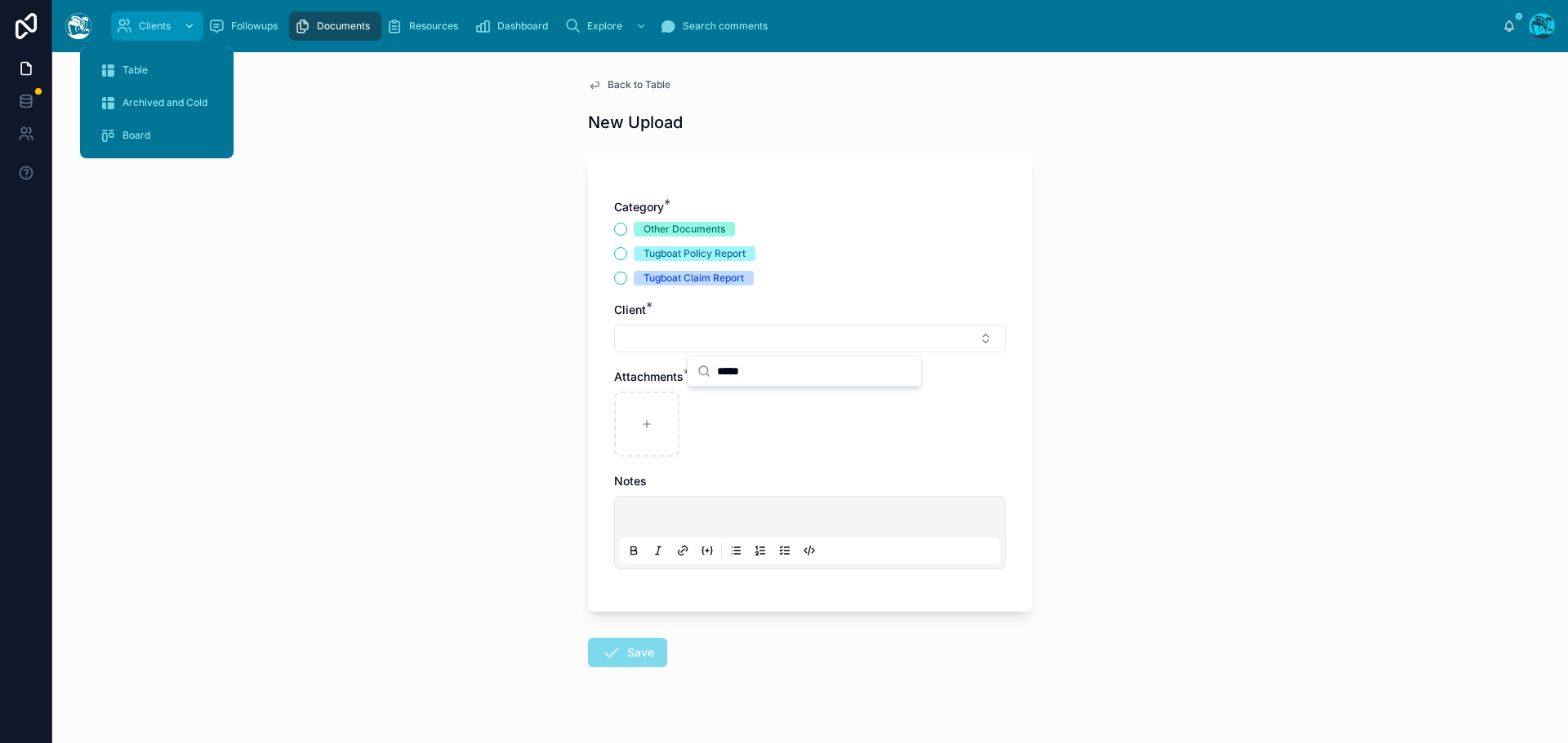
click at [148, 38] on div "Clients" at bounding box center [157, 26] width 82 height 26
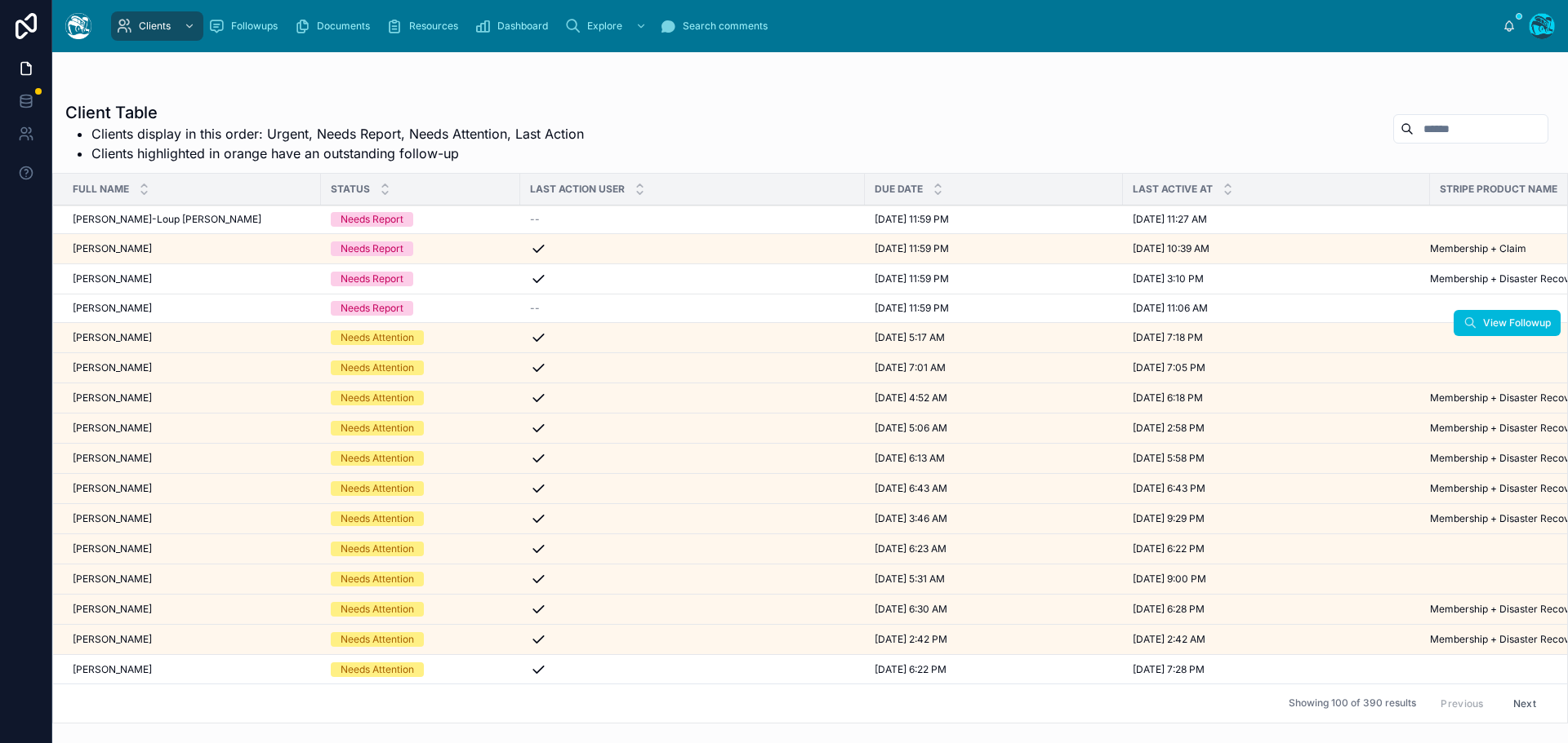
click at [160, 337] on div "[PERSON_NAME] [PERSON_NAME]" at bounding box center [191, 338] width 239 height 14
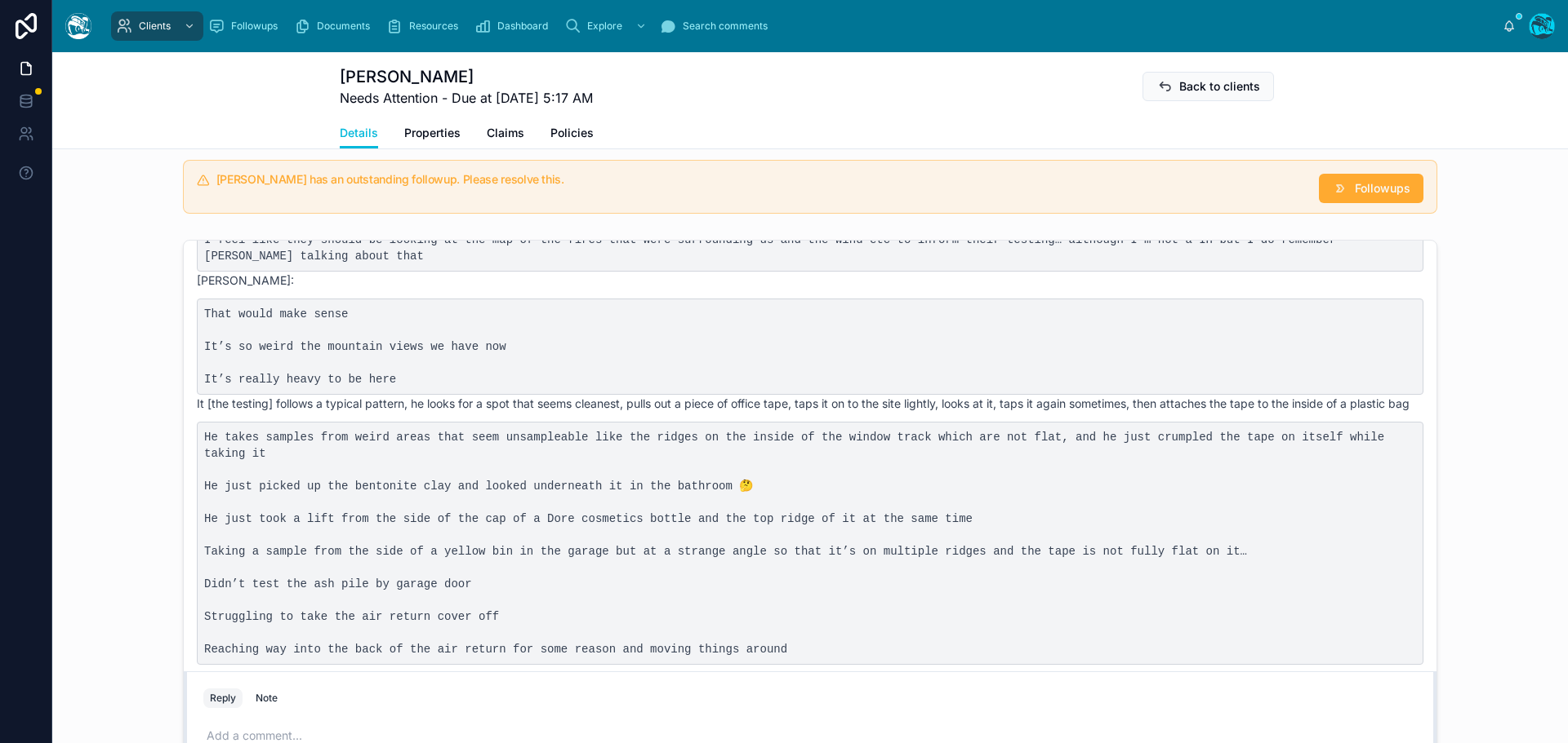
scroll to position [4842, 0]
